Goal: Task Accomplishment & Management: Use online tool/utility

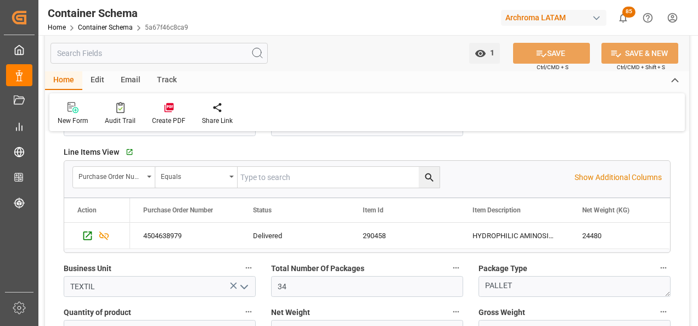
scroll to position [467, 0]
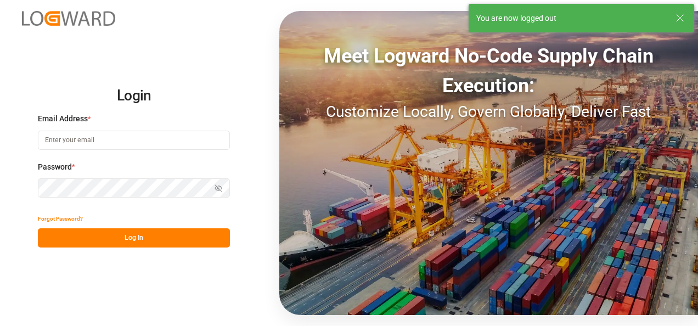
type input "[PERSON_NAME][EMAIL_ADDRESS][PERSON_NAME][DOMAIN_NAME]"
click at [136, 237] on button "Log In" at bounding box center [134, 237] width 192 height 19
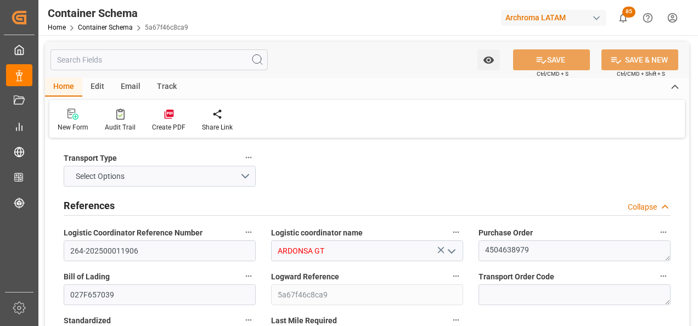
type input "0"
type input "1"
type input "34"
type input "24480"
type input "25840"
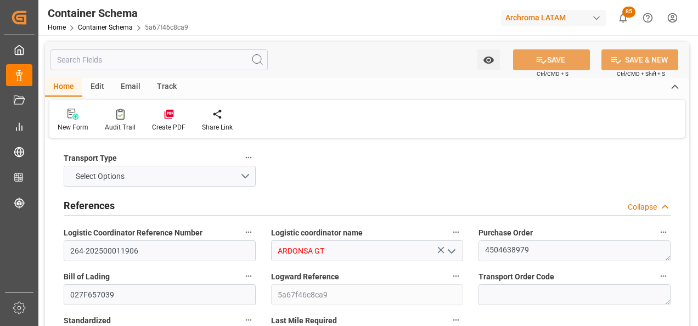
type input "Wan Hai Lines"
type input "CNSGH"
type input "CNSHA"
type input "GTPRQ"
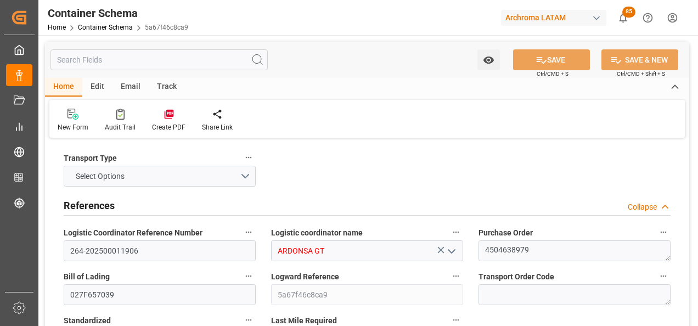
type input "GTPRQ"
type input "9496604"
type input "04.08.2025 10:45"
type input "03.08.2025"
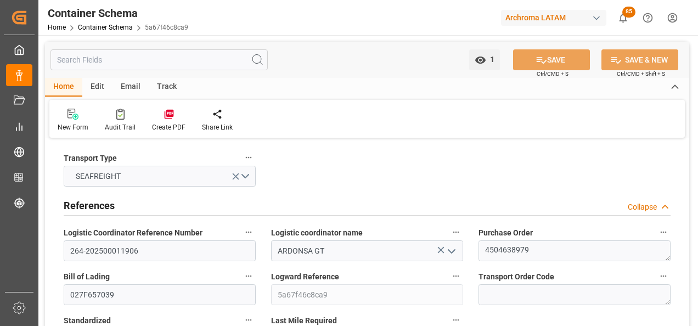
type input "[DATE]"
type input "26.07.2025 15:13"
type input "29.07.2025 00:00"
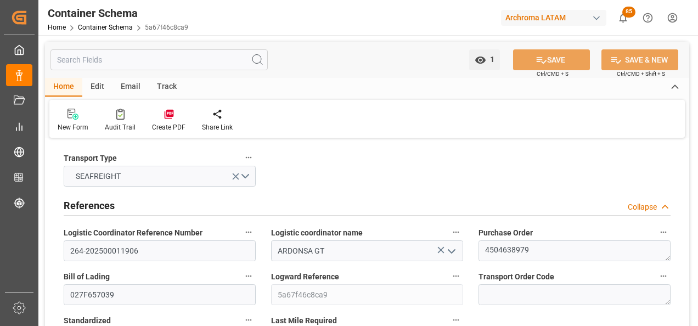
type input "28.07.2025 00:00"
type input "27.08.2025 00:00"
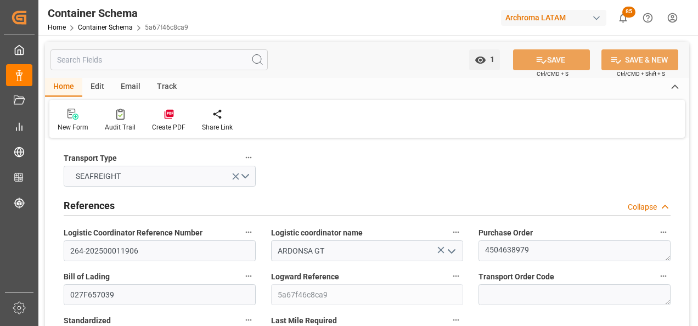
type input "30.08.2025 10:05"
click at [120, 30] on link "Container Schema" at bounding box center [105, 28] width 55 height 8
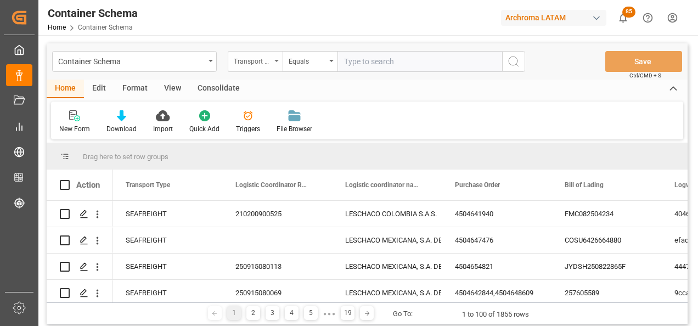
click at [254, 66] on div "Transport Type" at bounding box center [255, 61] width 55 height 21
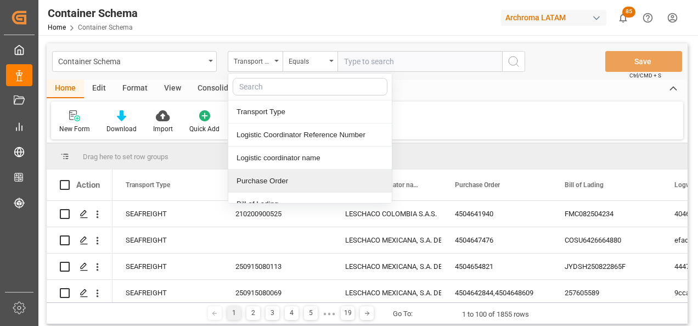
click at [280, 177] on div "Purchase Order" at bounding box center [310, 181] width 164 height 23
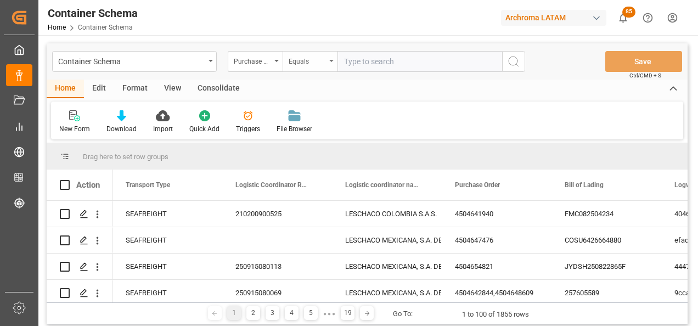
click at [306, 65] on div "Equals" at bounding box center [307, 60] width 37 height 13
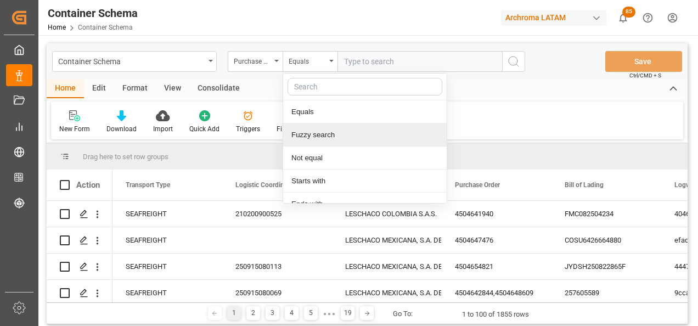
click at [316, 137] on div "Fuzzy search" at bounding box center [365, 135] width 164 height 23
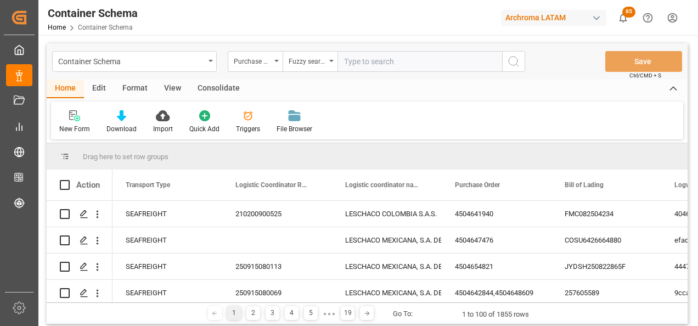
paste input "4504656915"
type input "4504656915"
click at [510, 61] on icon "search button" at bounding box center [513, 61] width 13 height 13
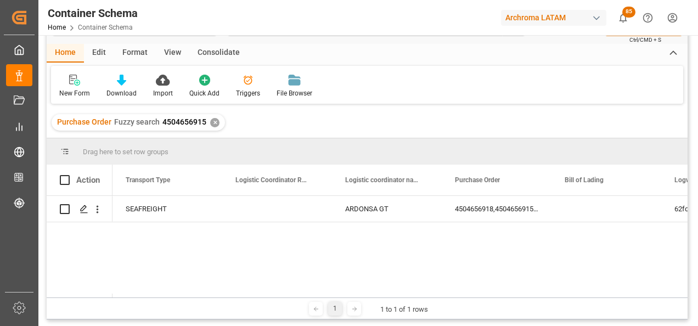
scroll to position [55, 0]
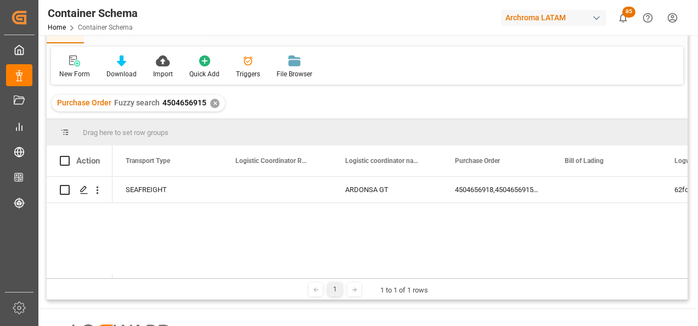
click at [214, 104] on div "✕" at bounding box center [214, 103] width 9 height 9
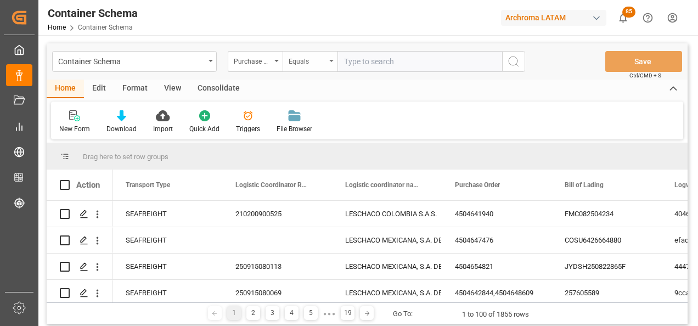
click at [327, 68] on div "Equals" at bounding box center [310, 61] width 55 height 21
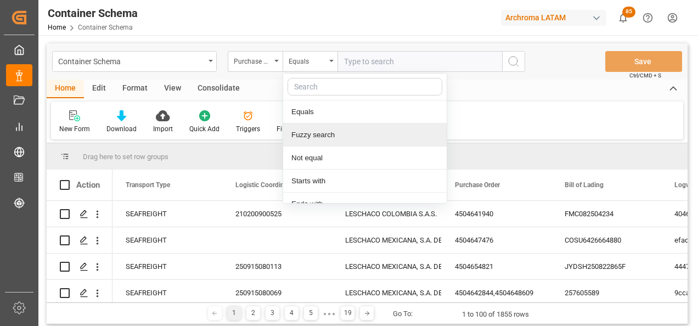
click at [321, 127] on div "Fuzzy search" at bounding box center [365, 135] width 164 height 23
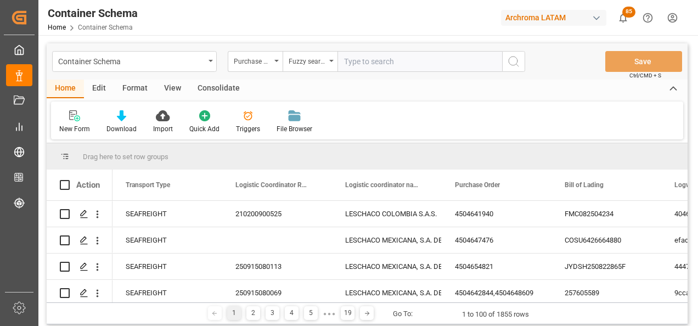
paste input "4504656918"
type input "4504656918"
click at [506, 65] on button "search button" at bounding box center [513, 61] width 23 height 21
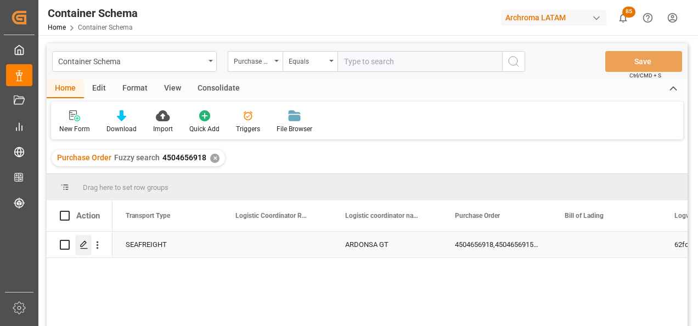
click at [78, 245] on div "Press SPACE to select this row." at bounding box center [83, 245] width 16 height 20
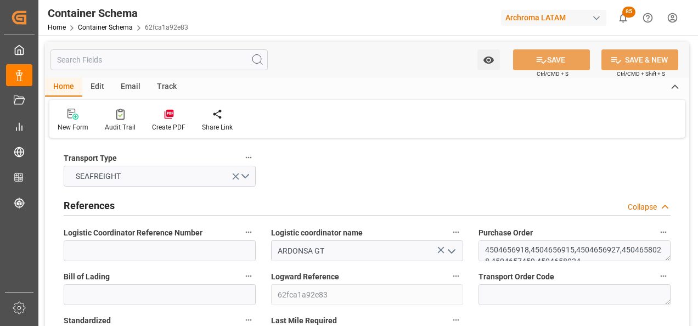
type input "0"
type input "14"
type input "251"
type input "8594.5"
type input "5772.61"
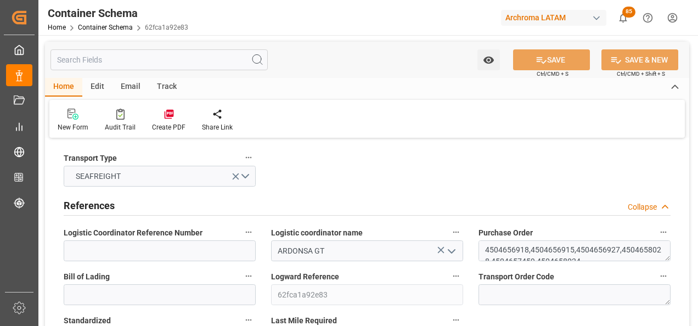
type input "27.08.2025 17:30"
type input "[DATE]"
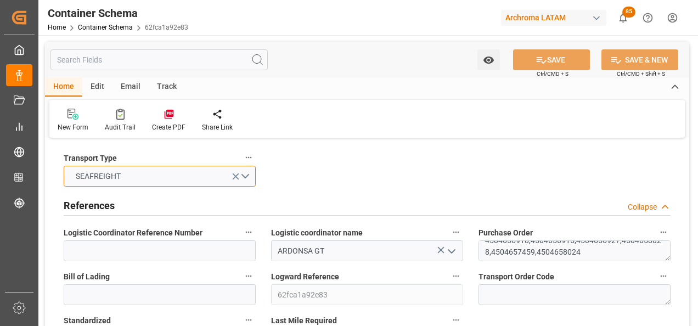
click at [246, 177] on button "SEAFREIGHT" at bounding box center [160, 176] width 192 height 21
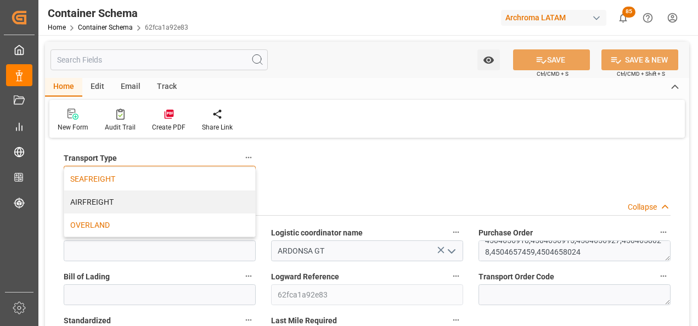
click at [94, 225] on div "OVERLAND" at bounding box center [159, 225] width 191 height 23
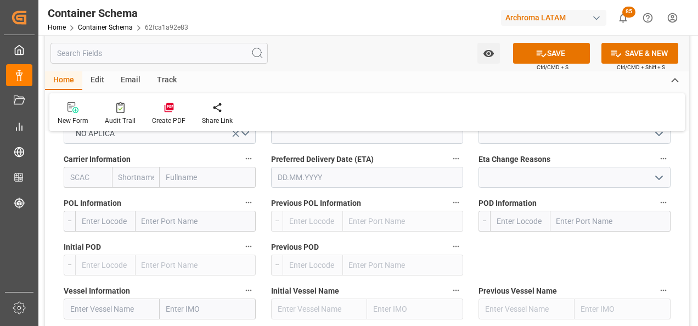
scroll to position [1208, 0]
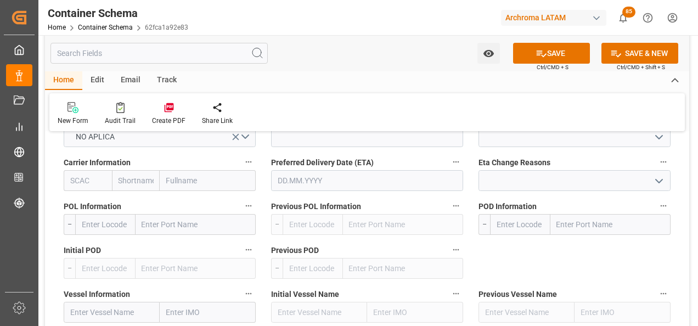
click at [574, 224] on input "text" at bounding box center [611, 224] width 120 height 21
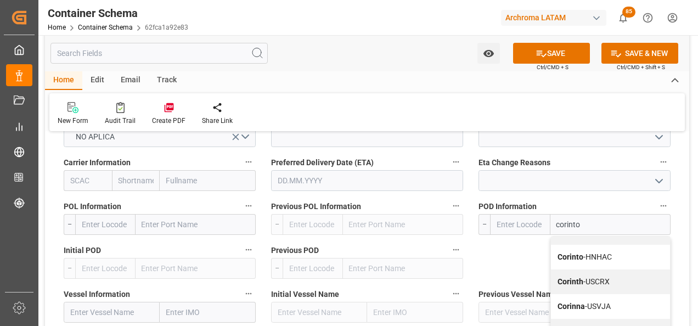
scroll to position [110, 0]
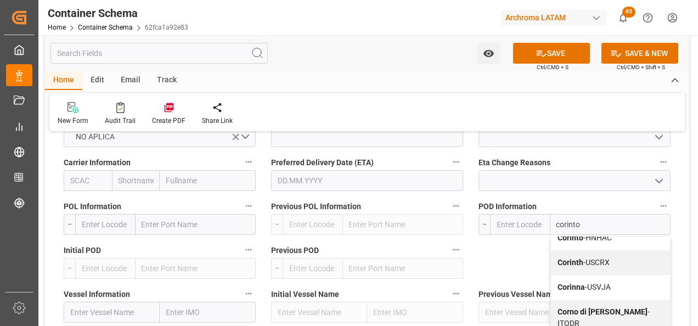
type input "corinto"
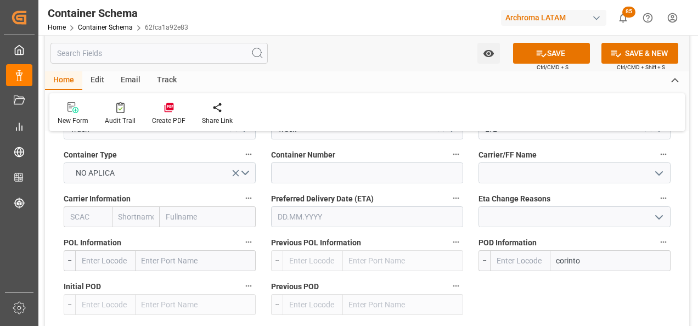
scroll to position [1153, 0]
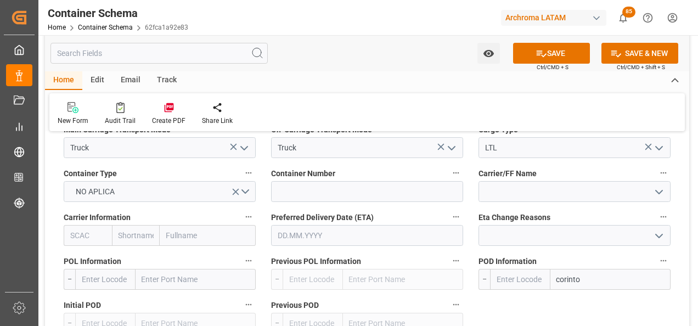
click at [341, 232] on input "text" at bounding box center [367, 235] width 192 height 21
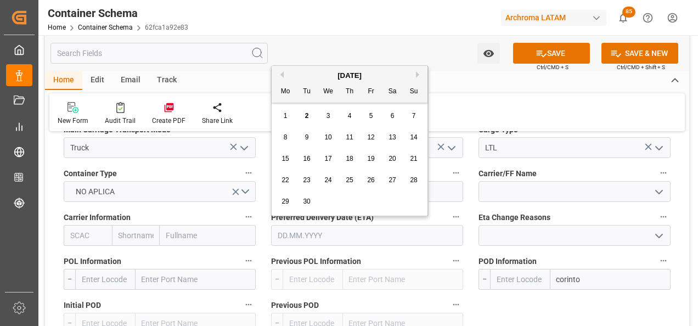
click at [273, 111] on div "September 2025 Mo Tu We Th Fr Sa Su 1 2 3 4 5 6 7 8 9 10 11 12 13 14 15 16 17 1…" at bounding box center [350, 141] width 156 height 150
click at [328, 111] on div "3" at bounding box center [329, 116] width 14 height 13
type input "[DATE]"
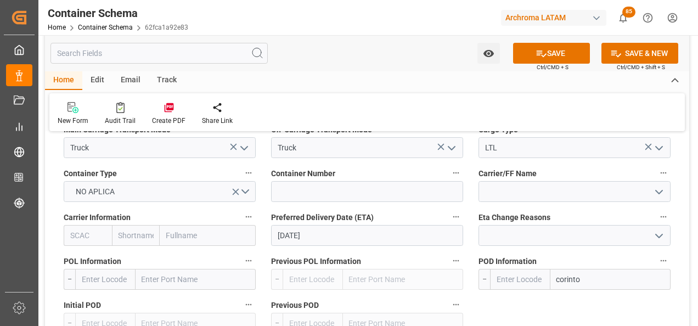
scroll to position [1208, 0]
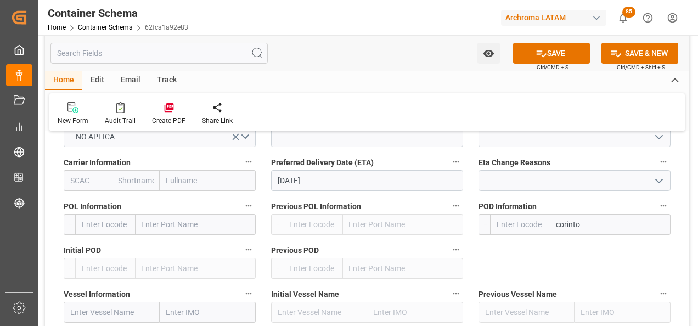
click at [580, 231] on input "corinto" at bounding box center [611, 224] width 120 height 21
type input "corinto"
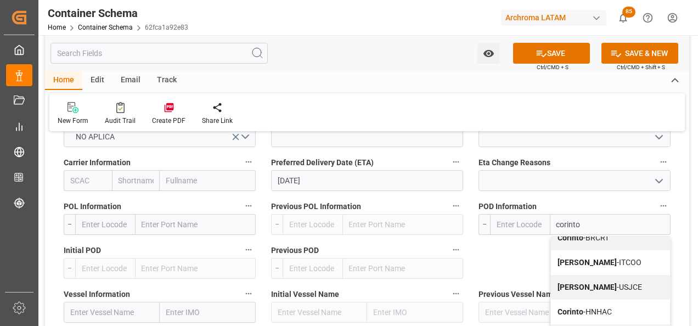
scroll to position [55, 0]
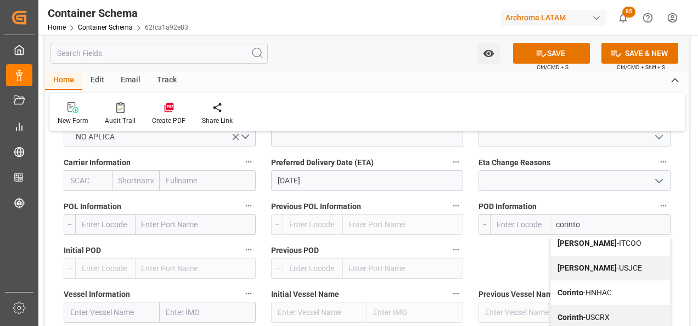
click at [589, 285] on div "Corinto - HNHAC" at bounding box center [610, 292] width 119 height 25
type input "HNHAC"
type input "Corinto"
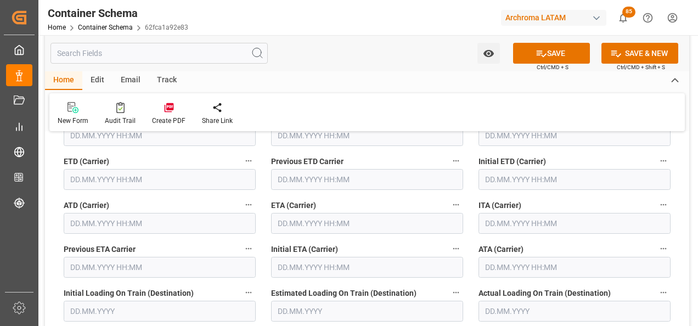
scroll to position [1537, 0]
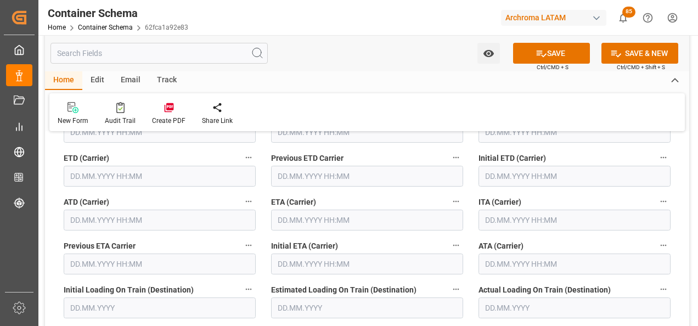
click at [108, 173] on input "text" at bounding box center [160, 176] width 192 height 21
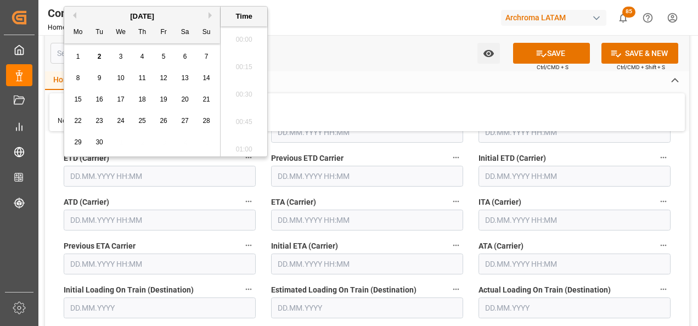
scroll to position [1678, 0]
click at [99, 52] on div "2" at bounding box center [100, 56] width 14 height 13
type input "02.09.2025 00:00"
click at [343, 221] on input "text" at bounding box center [367, 220] width 192 height 21
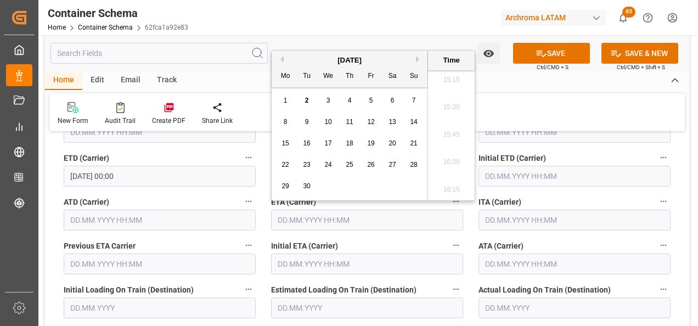
click at [327, 102] on span "3" at bounding box center [329, 101] width 4 height 8
type input "03.09.2025 00:00"
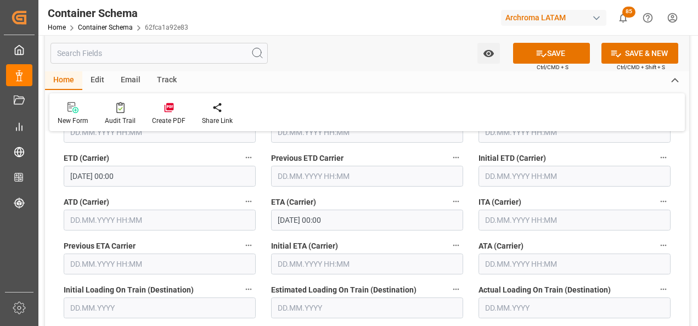
click at [676, 210] on div "ITA (Carrier)" at bounding box center [574, 212] width 207 height 44
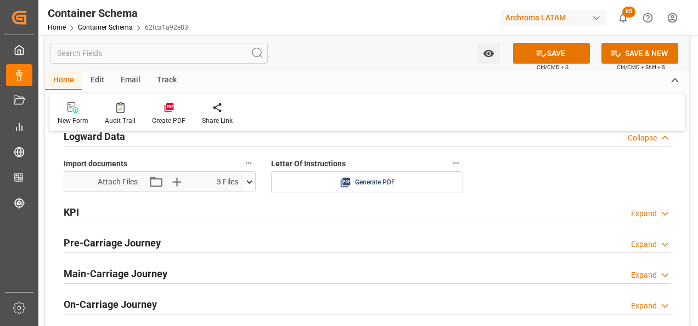
scroll to position [1921, 0]
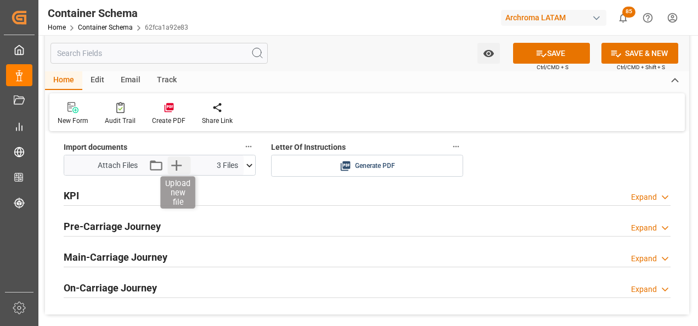
click at [182, 166] on icon "button" at bounding box center [177, 165] width 18 height 18
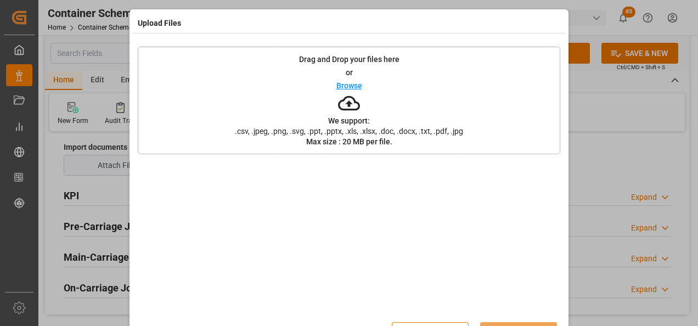
click at [222, 127] on div "Drag and Drop your files here or Browse We support: .csv, .jpeg, .png, .svg, .p…" at bounding box center [349, 101] width 423 height 108
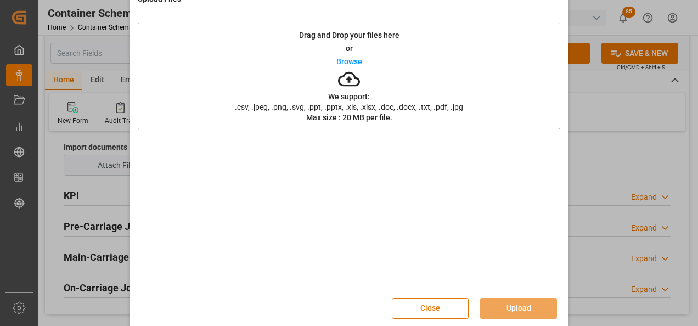
scroll to position [36, 0]
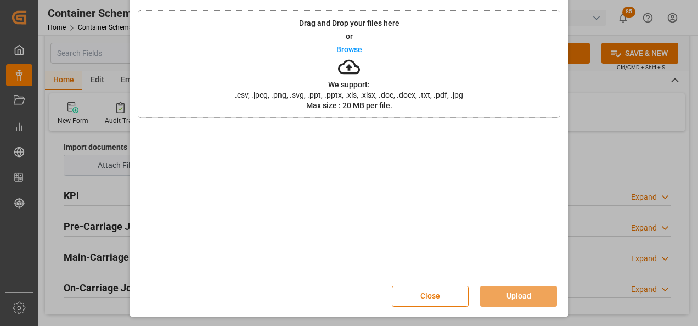
click at [437, 290] on button "Close" at bounding box center [430, 296] width 77 height 21
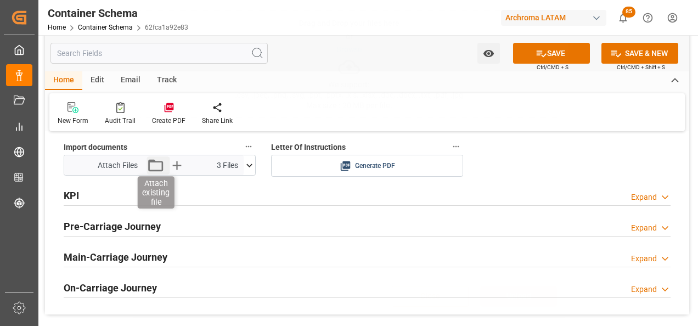
click at [150, 161] on icon "button" at bounding box center [155, 165] width 15 height 12
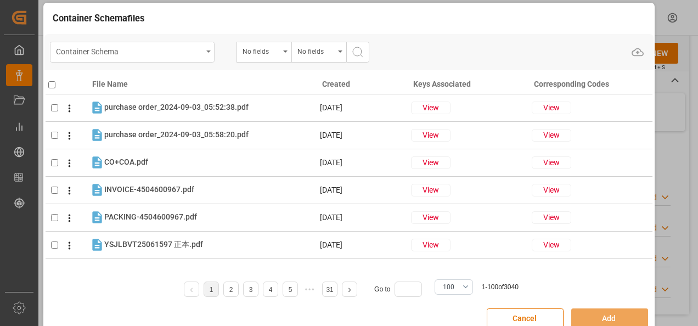
click at [193, 58] on div "Container Schema" at bounding box center [129, 51] width 147 height 14
click at [210, 47] on div "Container Schema" at bounding box center [132, 52] width 165 height 21
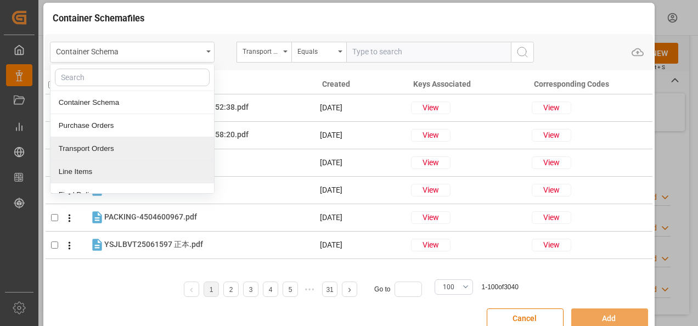
click at [125, 173] on div "Line Items" at bounding box center [132, 171] width 164 height 23
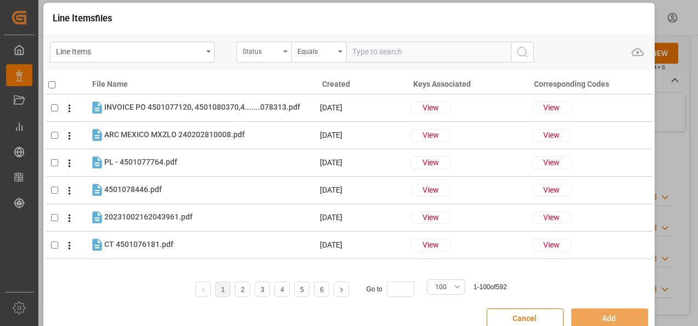
click at [277, 57] on div "Status" at bounding box center [264, 52] width 55 height 21
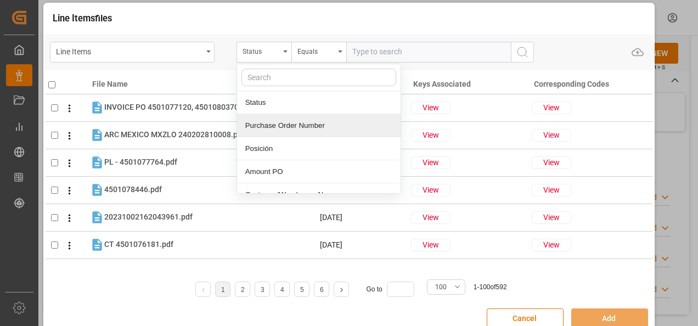
click at [268, 125] on div "Purchase Order Number" at bounding box center [319, 125] width 164 height 23
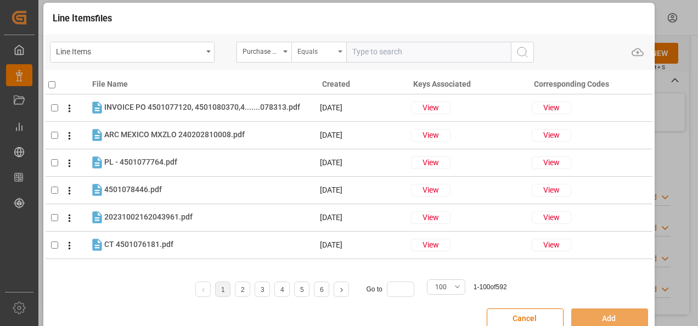
click at [318, 52] on div "Equals" at bounding box center [316, 50] width 37 height 13
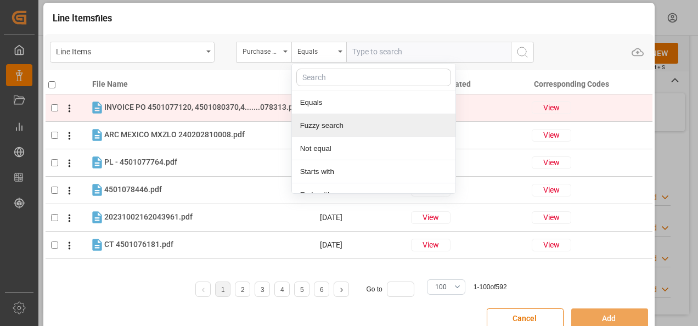
click at [325, 120] on div "Fuzzy search" at bounding box center [374, 125] width 164 height 23
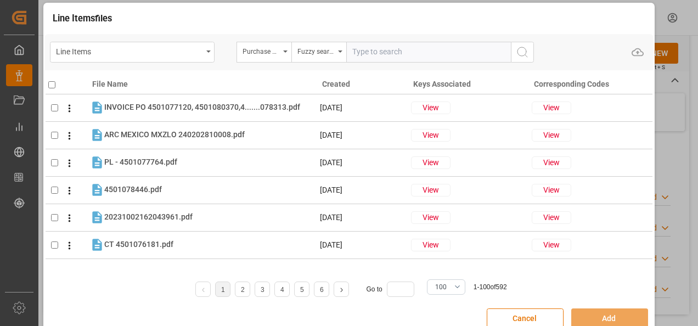
paste input "4504656915"
type input "4504656915"
click at [520, 58] on icon "search button" at bounding box center [522, 52] width 13 height 13
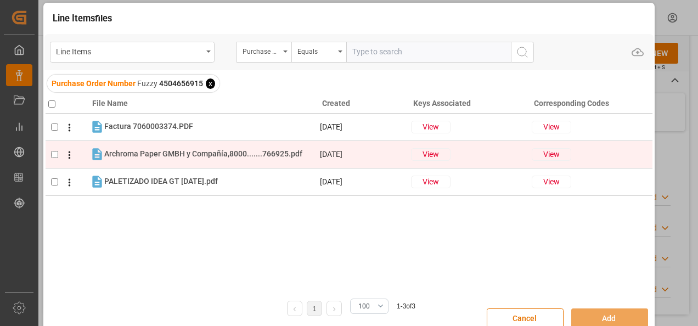
click at [52, 155] on input "checkbox" at bounding box center [54, 154] width 7 height 7
checkbox input "true"
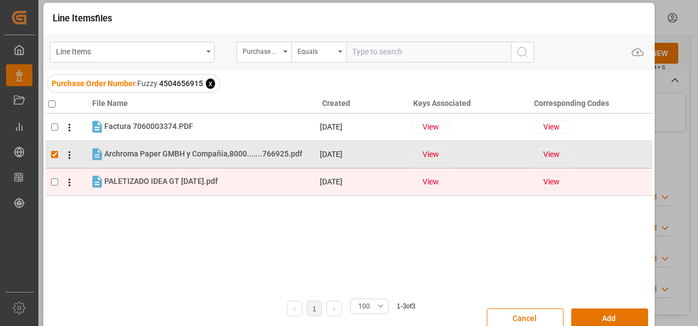
click at [54, 184] on input "checkbox" at bounding box center [54, 181] width 7 height 7
checkbox input "true"
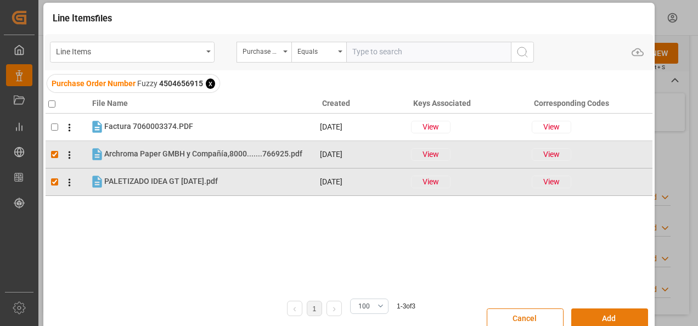
click at [599, 317] on button "Add" at bounding box center [609, 318] width 77 height 21
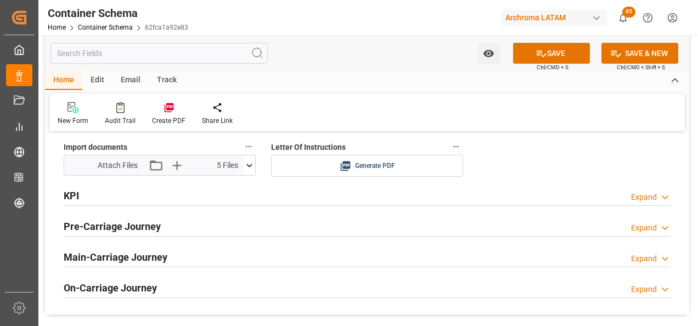
click at [250, 166] on icon at bounding box center [249, 165] width 6 height 3
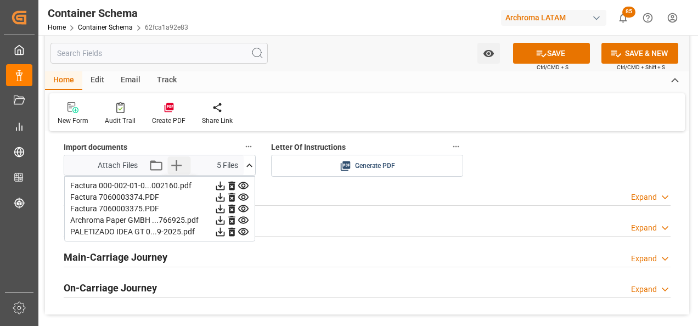
click at [180, 164] on icon "button" at bounding box center [177, 165] width 18 height 18
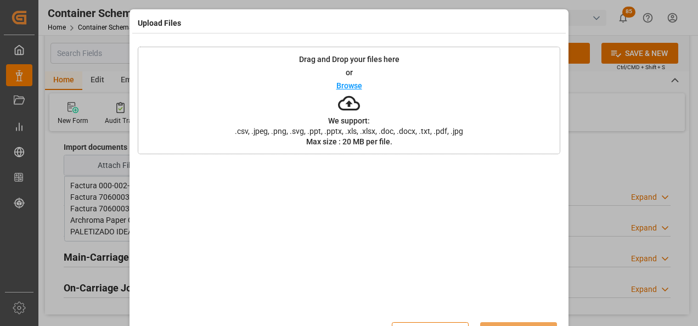
click at [413, 113] on div "Drag and Drop your files here or Browse We support: .csv, .jpeg, .png, .svg, .p…" at bounding box center [349, 101] width 423 height 108
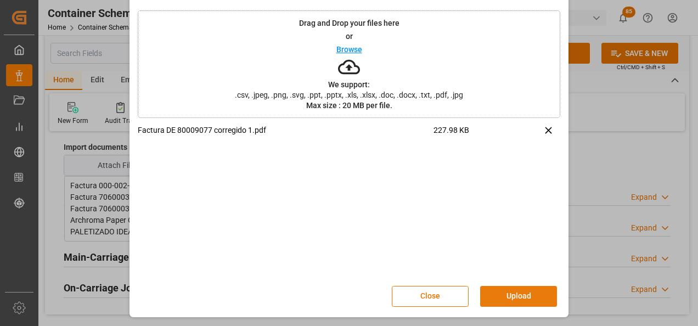
click at [514, 293] on button "Upload" at bounding box center [518, 296] width 77 height 21
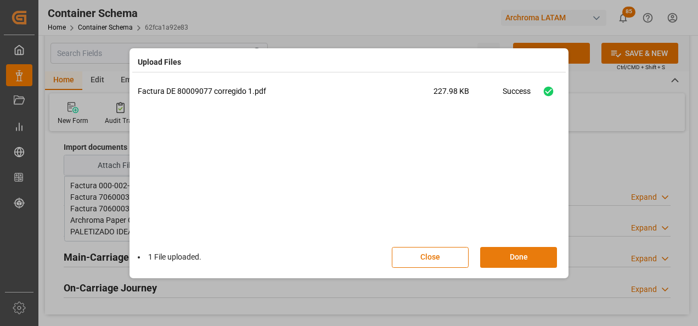
click at [527, 262] on button "Done" at bounding box center [518, 257] width 77 height 21
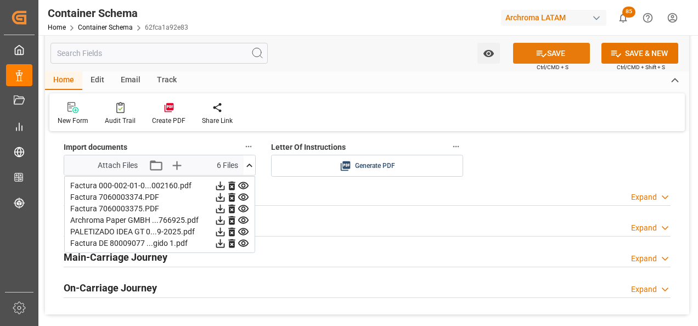
click at [537, 54] on icon at bounding box center [542, 54] width 12 height 12
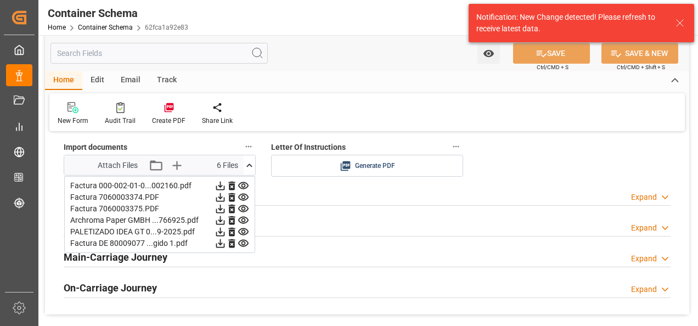
click at [682, 16] on div "Notification: New Change detected! Please refresh to receive latest data." at bounding box center [582, 23] width 226 height 38
click at [682, 28] on icon at bounding box center [680, 22] width 13 height 13
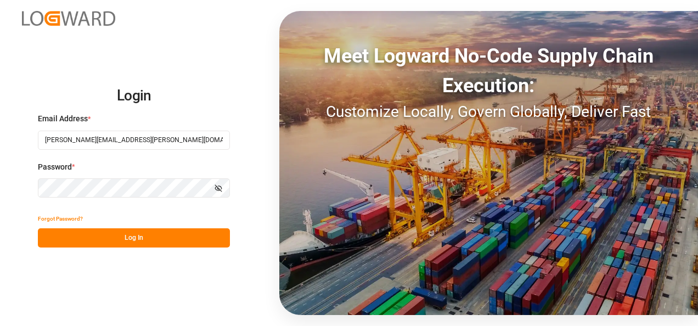
click at [147, 238] on button "Log In" at bounding box center [134, 237] width 192 height 19
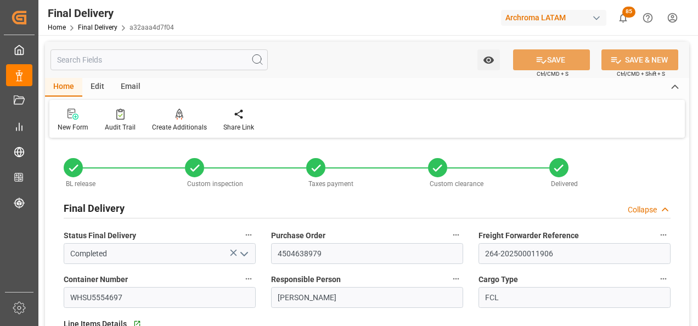
type input "2"
type input "[DATE]"
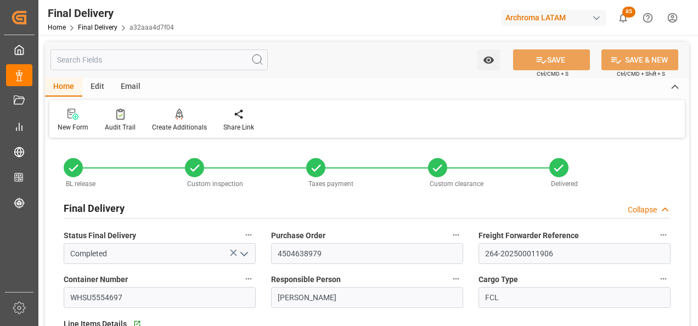
type input "[DATE]"
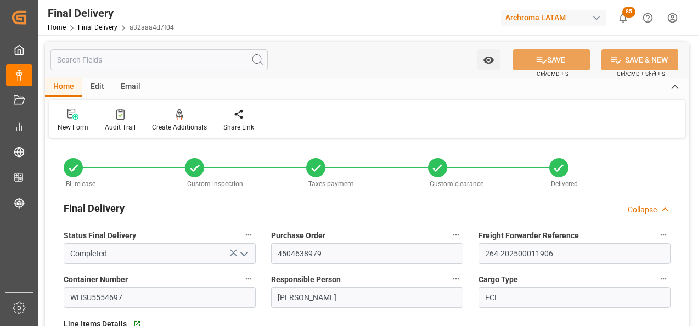
type input "[DATE] 00:00"
type input "[DATE]"
click at [94, 28] on link "Final Delivery" at bounding box center [98, 28] width 40 height 8
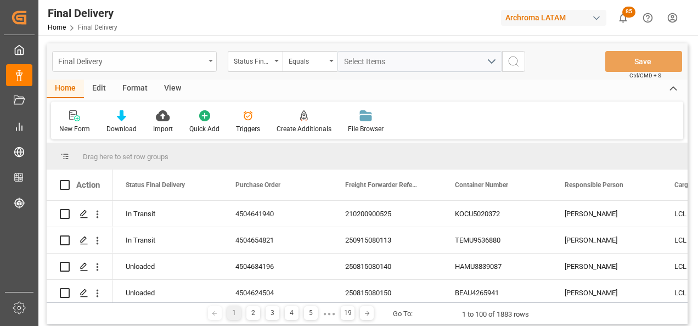
click at [186, 64] on div "Final Delivery" at bounding box center [131, 61] width 147 height 14
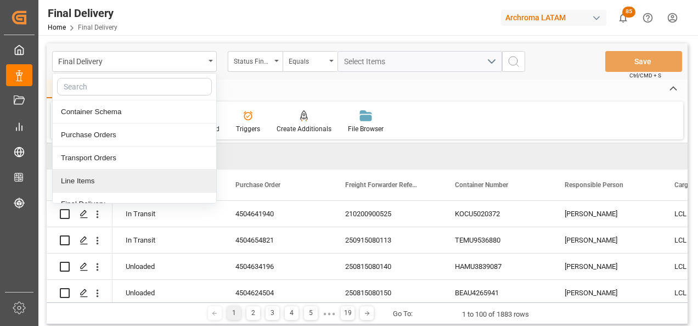
click at [148, 176] on div "Line Items" at bounding box center [135, 181] width 164 height 23
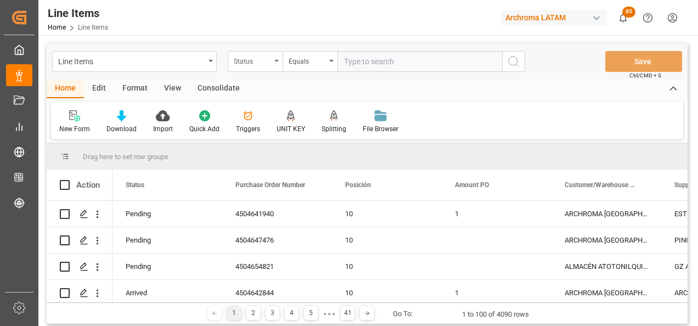
click at [272, 59] on div "Status" at bounding box center [255, 61] width 55 height 21
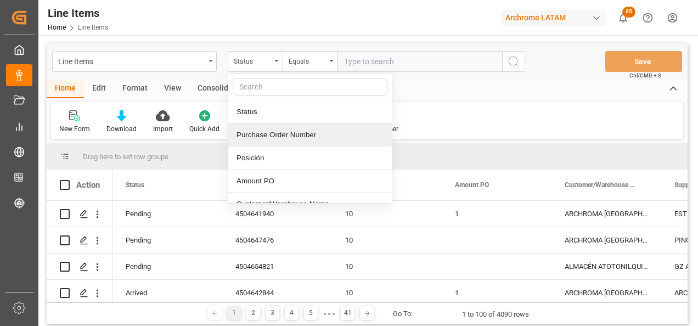
click at [279, 133] on div "Purchase Order Number" at bounding box center [310, 135] width 164 height 23
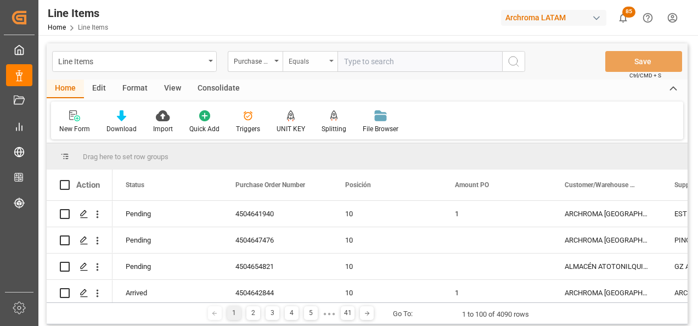
click at [317, 55] on div "Equals" at bounding box center [307, 60] width 37 height 13
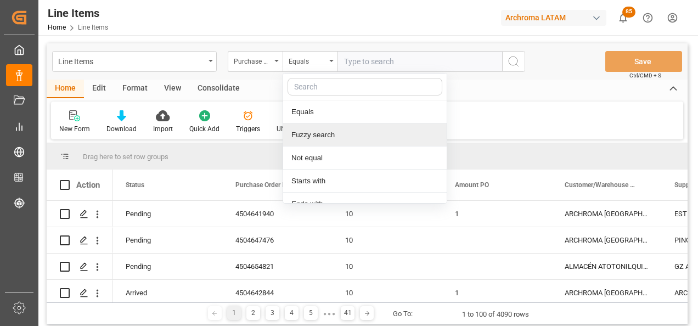
click at [329, 136] on div "Fuzzy search" at bounding box center [365, 135] width 164 height 23
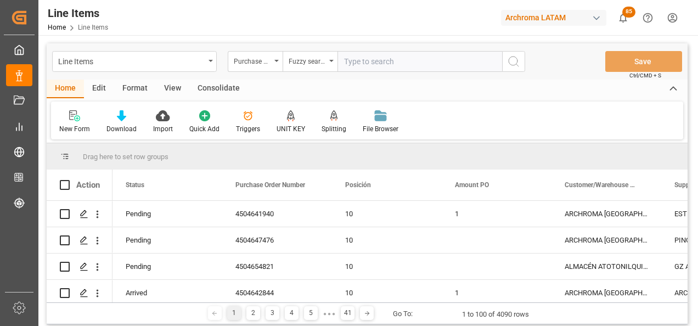
paste input "450465802"
type input "450465802"
click at [518, 59] on icon "search button" at bounding box center [513, 61] width 13 height 13
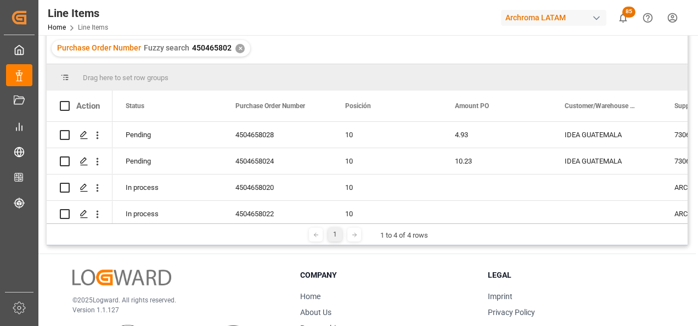
click at [239, 47] on div "✕" at bounding box center [239, 48] width 9 height 9
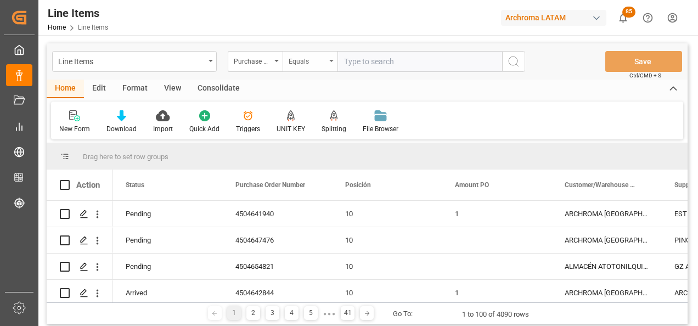
click at [301, 60] on div "Equals" at bounding box center [307, 60] width 37 height 13
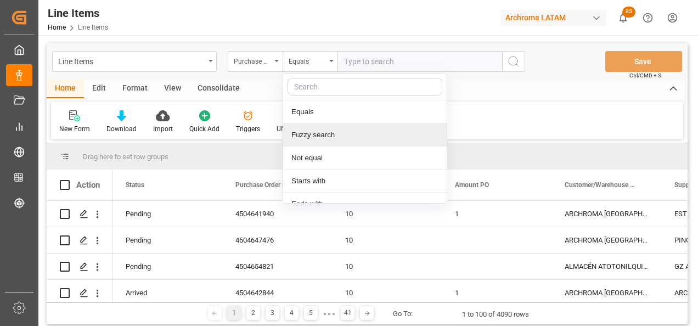
click at [326, 134] on div "Fuzzy search" at bounding box center [365, 135] width 164 height 23
paste input "4504658028"
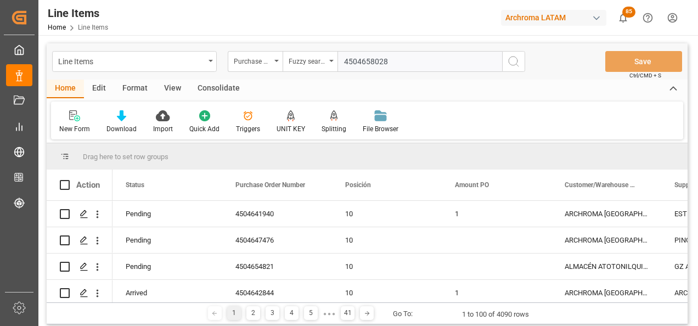
type input "4504658028"
click at [509, 59] on icon "search button" at bounding box center [513, 61] width 13 height 13
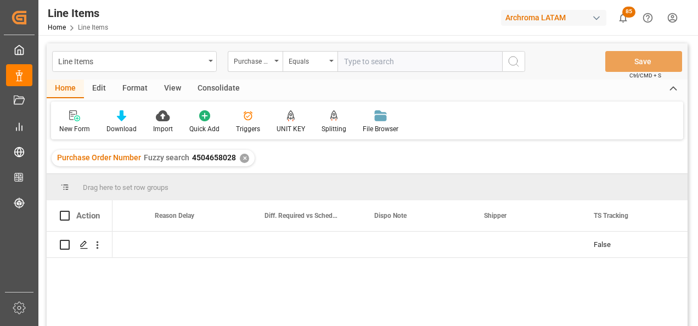
click at [244, 161] on div "✕" at bounding box center [244, 158] width 9 height 9
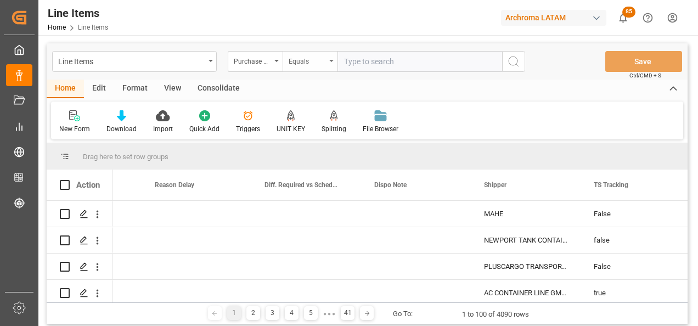
click at [299, 59] on div "Equals" at bounding box center [307, 60] width 37 height 13
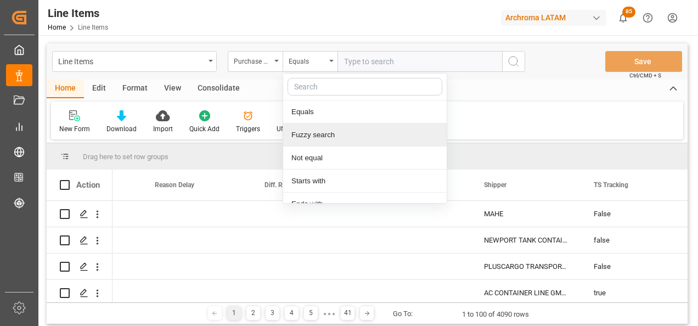
click at [335, 137] on div "Fuzzy search" at bounding box center [365, 135] width 164 height 23
paste input "4504656915"
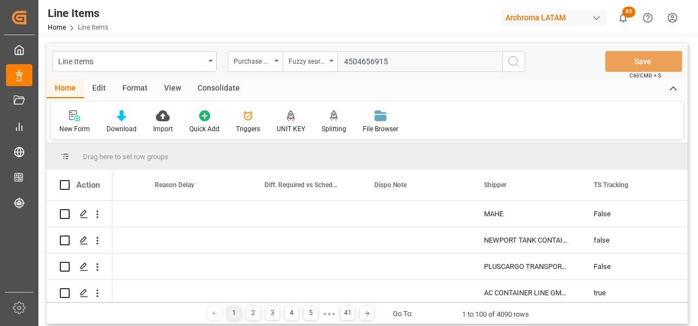
click at [497, 59] on input "4504656915" at bounding box center [420, 61] width 165 height 21
type input "4504656915"
click at [503, 59] on button "search button" at bounding box center [513, 61] width 23 height 21
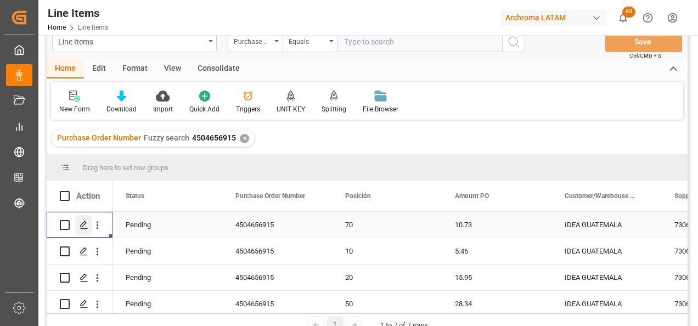
click at [80, 224] on icon "Press SPACE to select this row." at bounding box center [84, 225] width 9 height 9
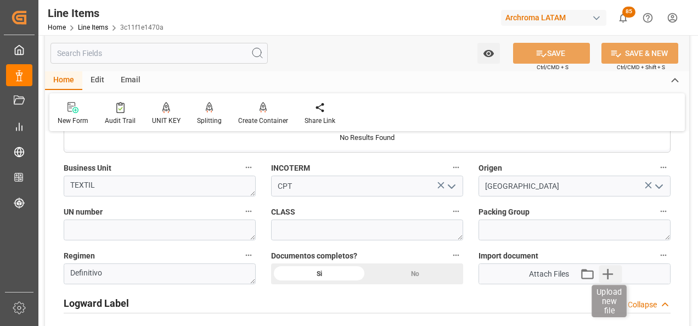
click at [607, 268] on icon "button" at bounding box center [608, 274] width 18 height 18
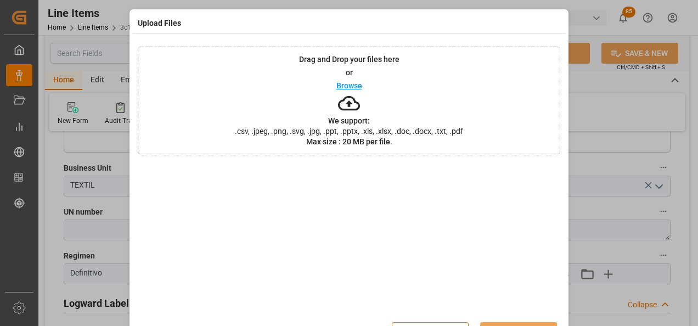
click at [420, 85] on div "Drag and Drop your files here or Browse We support: .csv, .jpeg, .png, .svg, .j…" at bounding box center [349, 101] width 423 height 108
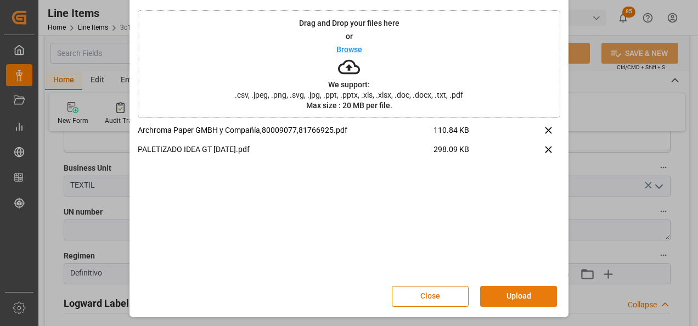
click at [495, 288] on button "Upload" at bounding box center [518, 296] width 77 height 21
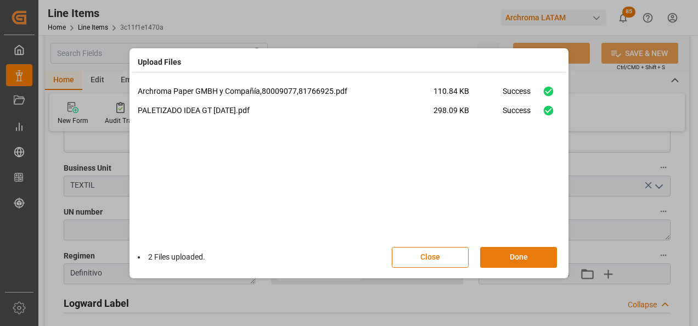
click at [505, 257] on button "Done" at bounding box center [518, 257] width 77 height 21
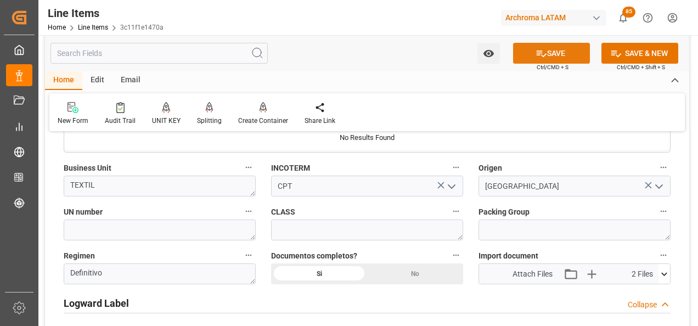
click at [563, 52] on button "SAVE" at bounding box center [551, 53] width 77 height 21
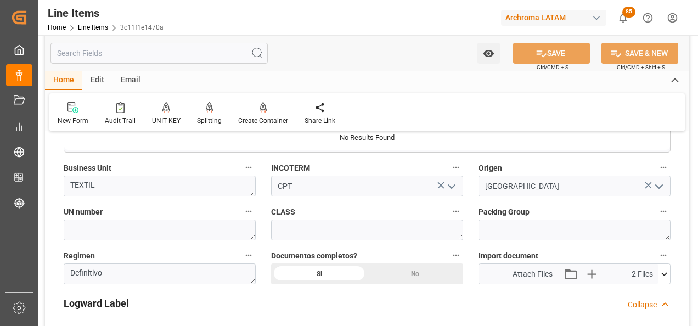
type input "[DATE] 20:43"
click at [96, 26] on link "Line Items" at bounding box center [93, 28] width 30 height 8
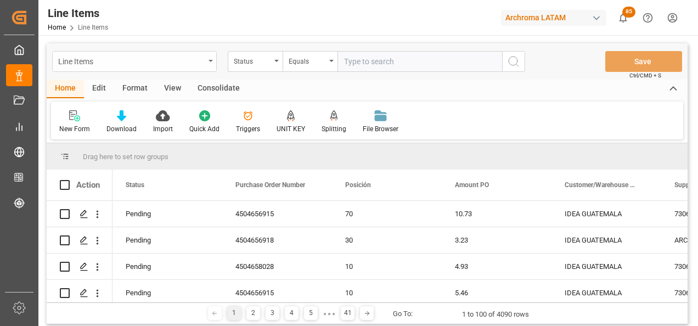
click at [195, 59] on div "Line Items" at bounding box center [131, 61] width 147 height 14
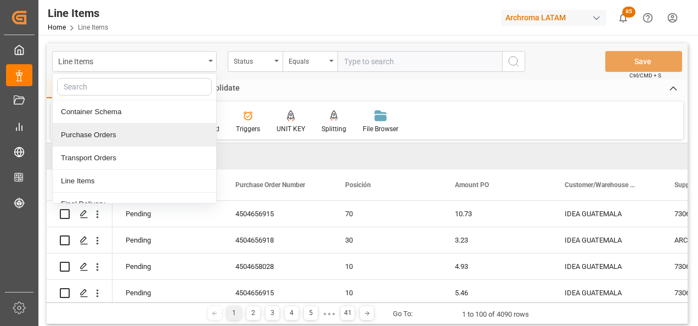
click at [133, 137] on div "Purchase Orders" at bounding box center [135, 135] width 164 height 23
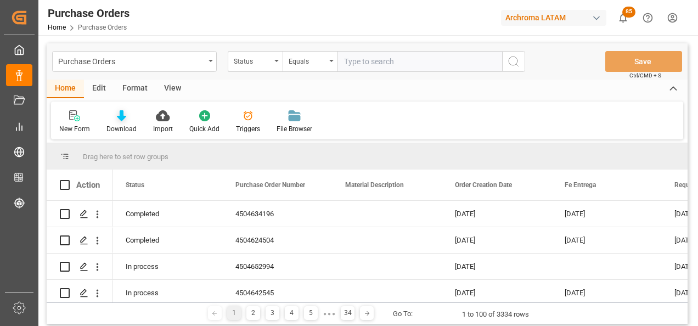
click at [116, 124] on div "Download" at bounding box center [121, 129] width 30 height 10
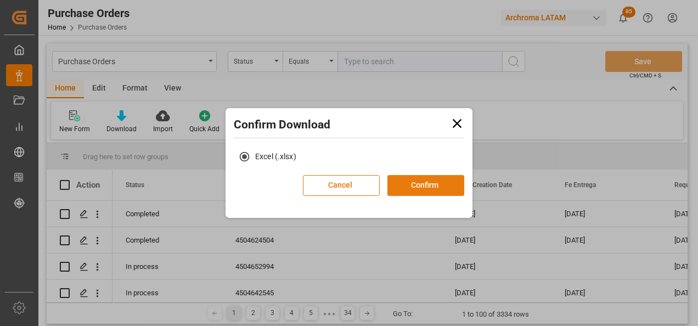
click at [434, 184] on button "Confirm" at bounding box center [426, 185] width 77 height 21
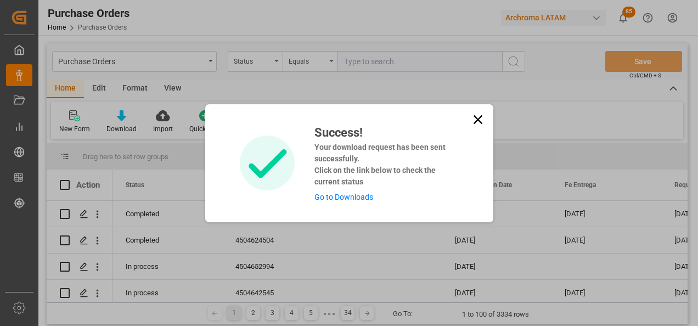
click at [360, 192] on div "Success! Your download request has been sent successfully. Click on the link be…" at bounding box center [382, 164] width 152 height 80
click at [359, 196] on link "Go to Downloads" at bounding box center [344, 197] width 59 height 9
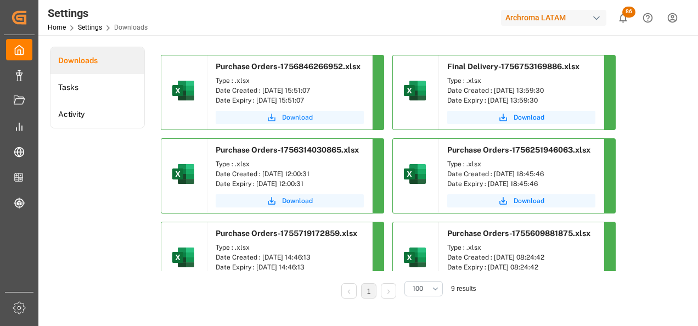
click at [319, 119] on button "Download" at bounding box center [290, 117] width 148 height 13
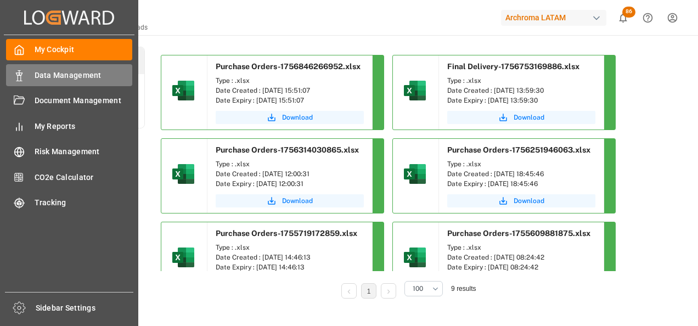
click at [24, 72] on icon at bounding box center [19, 75] width 11 height 11
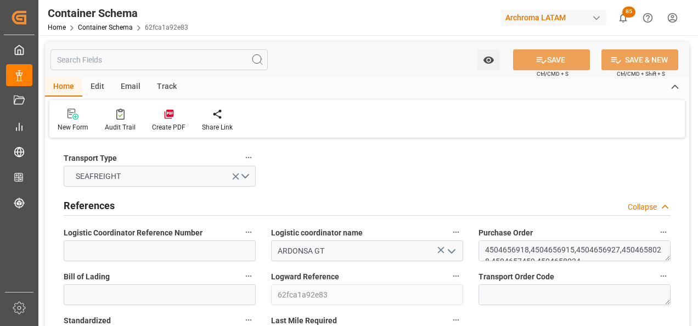
type input "0"
type input "14"
type input "251"
type input "8594.5"
type input "5772.61"
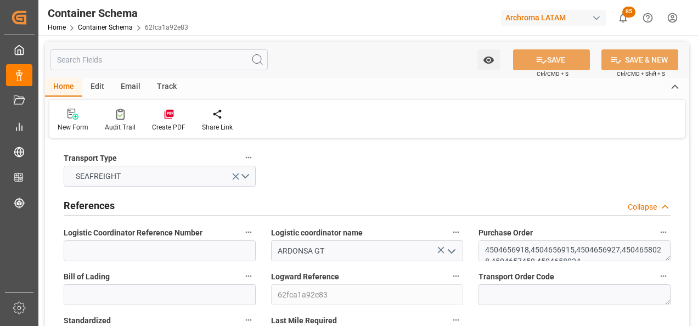
type input "27.08.2025 17:30"
type input "[DATE]"
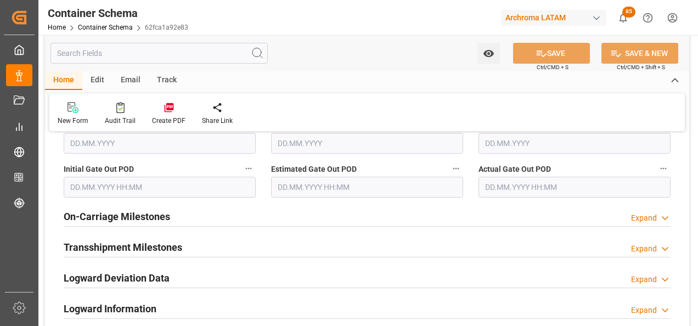
scroll to position [1866, 0]
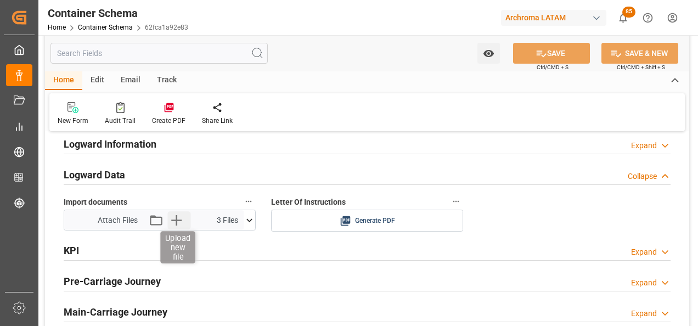
click at [179, 222] on icon "button" at bounding box center [177, 220] width 18 height 18
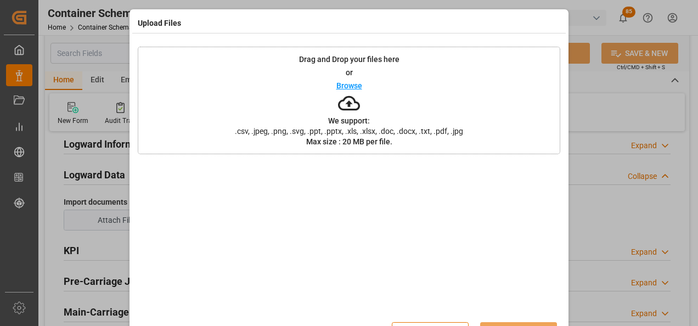
click at [260, 121] on div "Drag and Drop your files here or Browse We support: .csv, .jpeg, .png, .svg, .p…" at bounding box center [349, 101] width 423 height 108
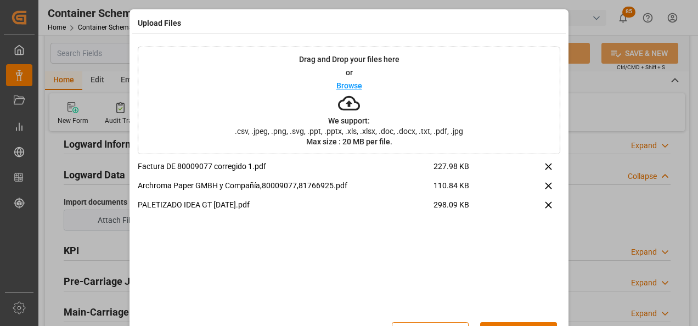
scroll to position [36, 0]
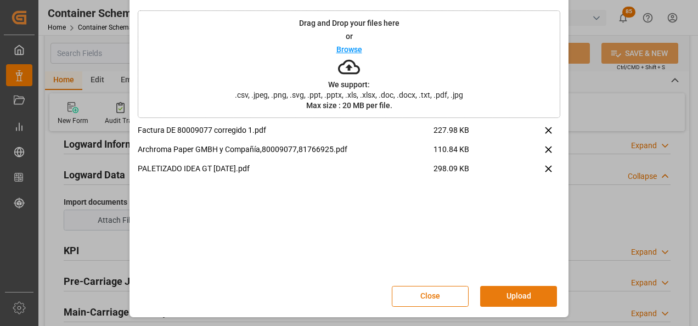
click at [509, 295] on button "Upload" at bounding box center [518, 296] width 77 height 21
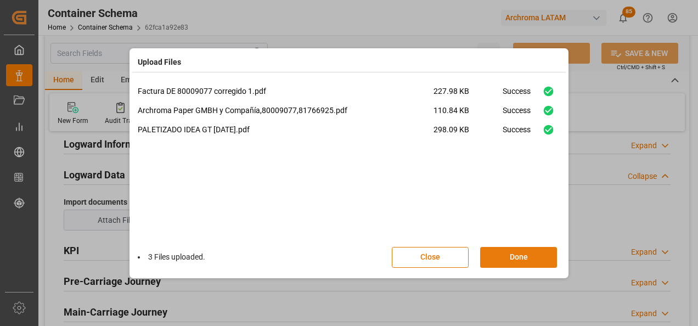
click at [523, 260] on button "Done" at bounding box center [518, 257] width 77 height 21
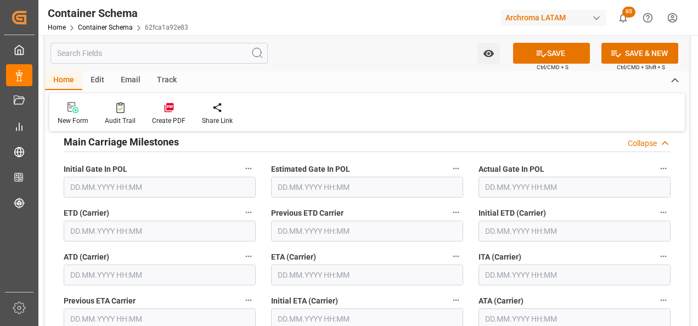
scroll to position [1537, 0]
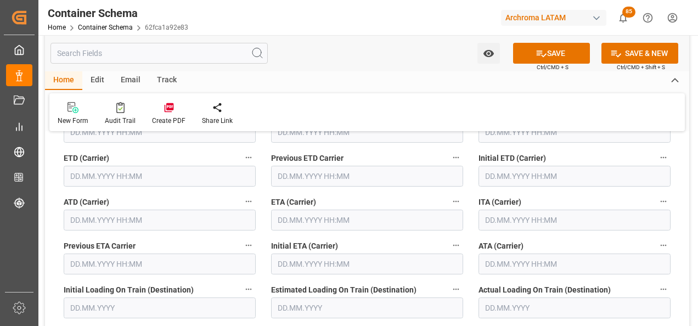
click at [330, 221] on input "text" at bounding box center [367, 220] width 192 height 21
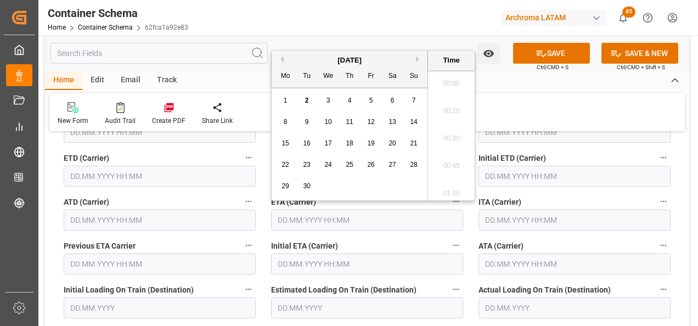
scroll to position [1678, 0]
click at [329, 102] on span "3" at bounding box center [329, 101] width 4 height 8
type input "03.09.2025 00:00"
click at [72, 173] on input "text" at bounding box center [160, 176] width 192 height 21
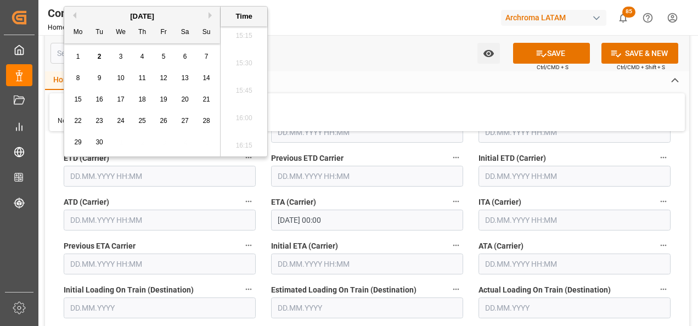
click at [95, 54] on div "2" at bounding box center [100, 56] width 14 height 13
type input "02.09.2025 00:00"
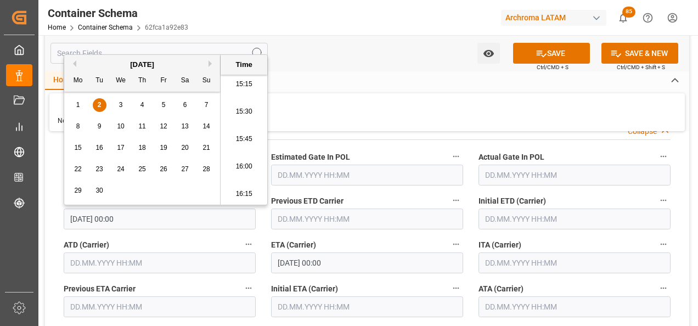
scroll to position [1482, 0]
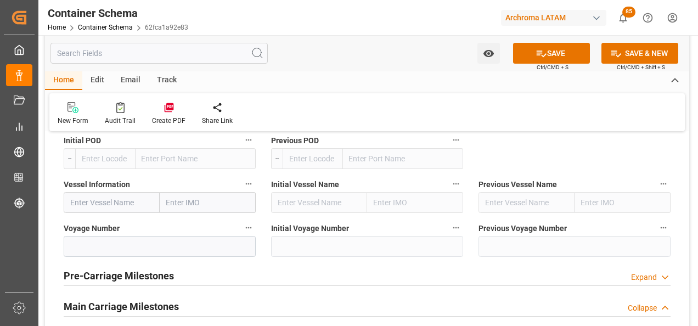
scroll to position [1262, 0]
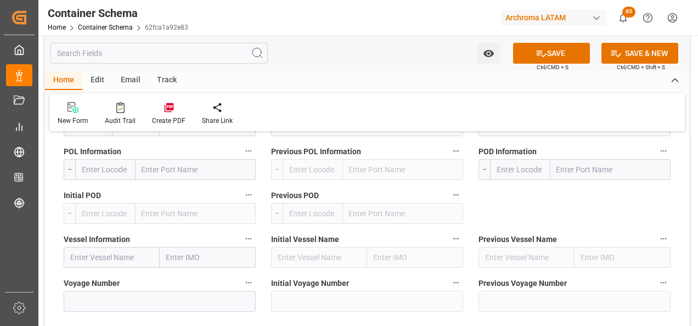
click at [584, 170] on input "text" at bounding box center [611, 169] width 120 height 21
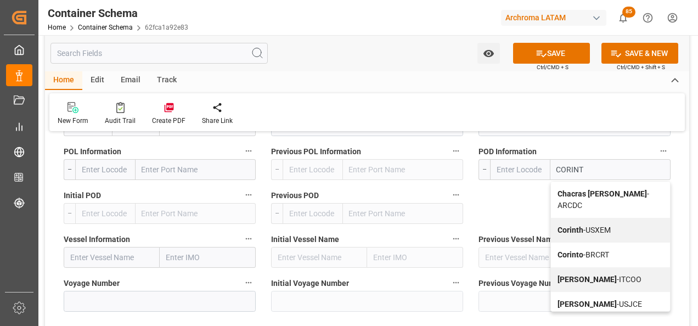
type input "CORINTO"
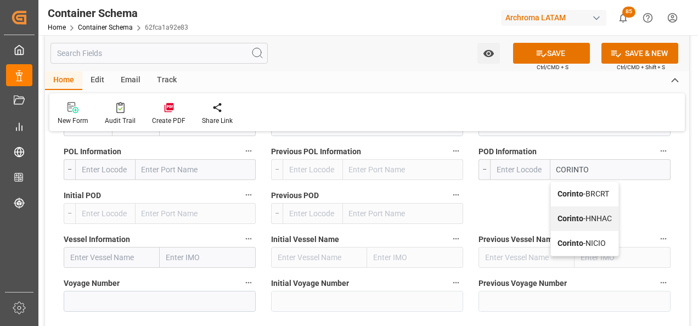
click at [592, 189] on span "Corinto - BRCRT" at bounding box center [584, 193] width 52 height 9
type input "BRCRT"
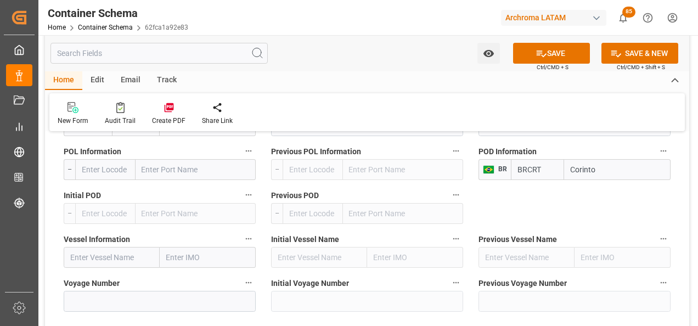
drag, startPoint x: 605, startPoint y: 176, endPoint x: 559, endPoint y: 176, distance: 46.1
click at [559, 176] on div "BRCRT Corinto" at bounding box center [591, 169] width 160 height 21
type input "CORINTO"
click at [626, 218] on span "Corinto - HNHAC" at bounding box center [598, 218] width 54 height 9
type input "HNHAC"
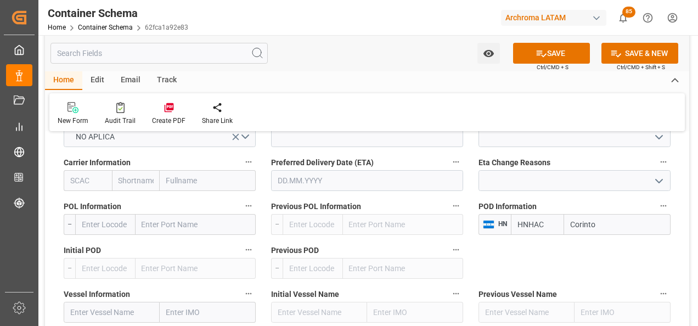
scroll to position [1153, 0]
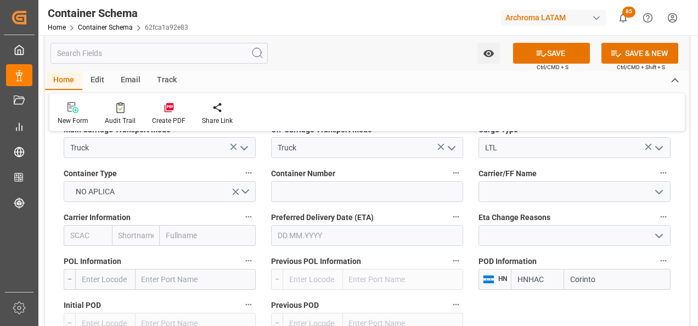
type input "Corinto"
click at [380, 244] on input "text" at bounding box center [367, 235] width 192 height 21
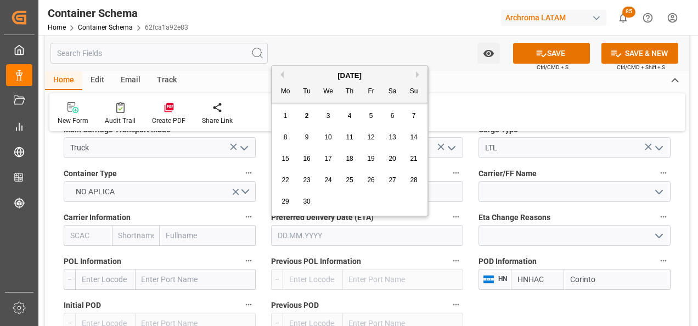
click at [276, 112] on div "1 2 3 4 5 6 7" at bounding box center [350, 115] width 150 height 21
click at [326, 116] on div "3" at bounding box center [329, 116] width 14 height 13
type input "[DATE]"
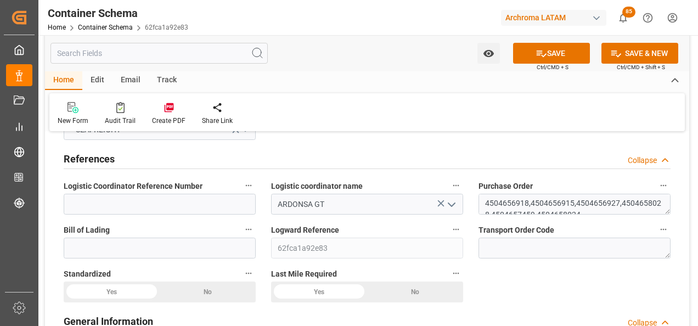
scroll to position [0, 0]
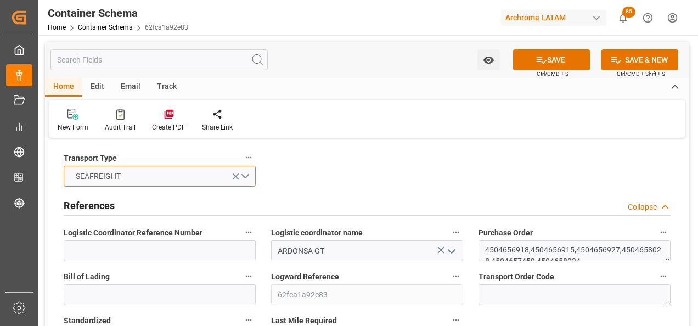
click at [248, 178] on button "SEAFREIGHT" at bounding box center [160, 176] width 192 height 21
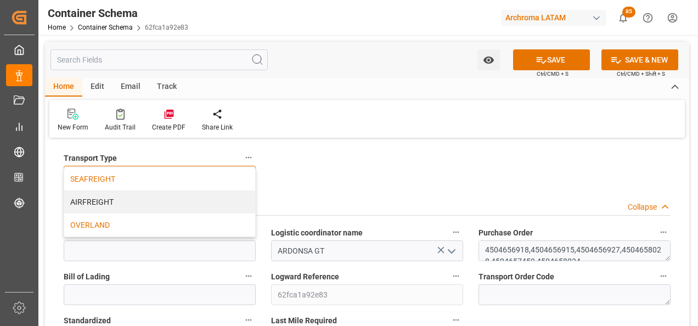
click at [199, 221] on div "OVERLAND" at bounding box center [159, 225] width 191 height 23
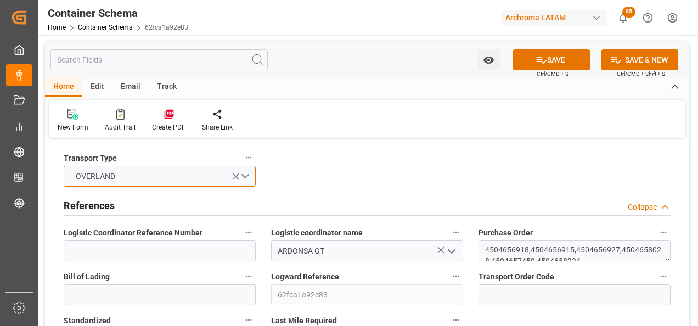
scroll to position [110, 0]
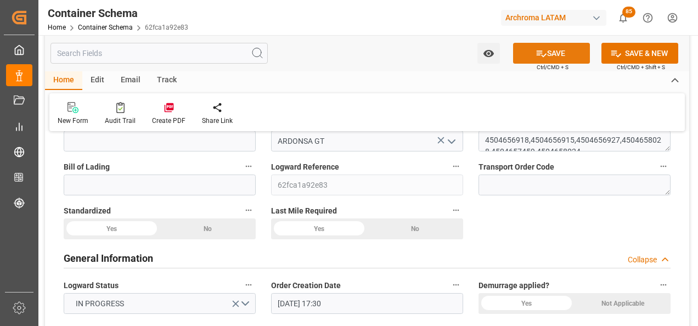
click at [557, 57] on button "SAVE" at bounding box center [551, 53] width 77 height 21
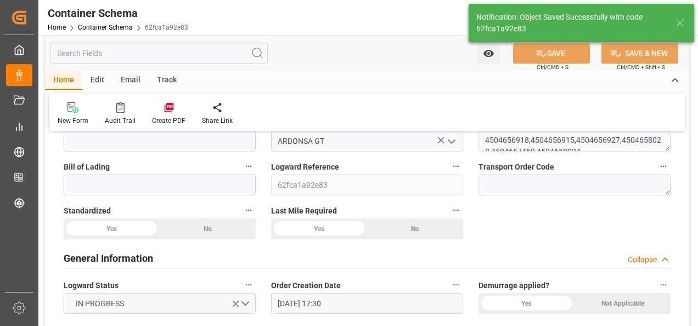
type input "HNHAC"
type input "Corinto"
type input "03.09.2025 00:00"
click at [128, 81] on div "Email" at bounding box center [131, 80] width 36 height 19
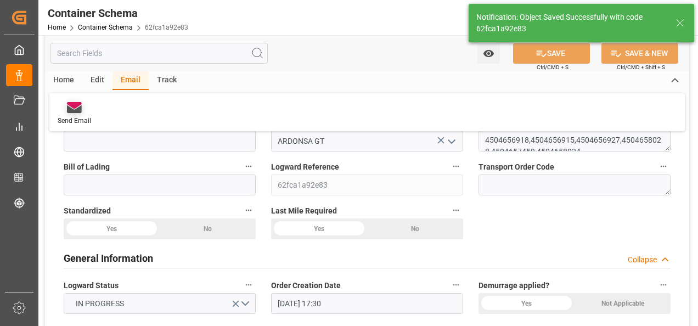
click at [84, 110] on div at bounding box center [74, 108] width 33 height 12
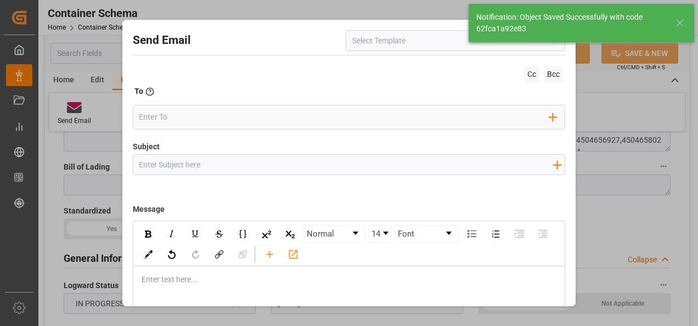
click at [545, 48] on button "open menu" at bounding box center [553, 40] width 16 height 17
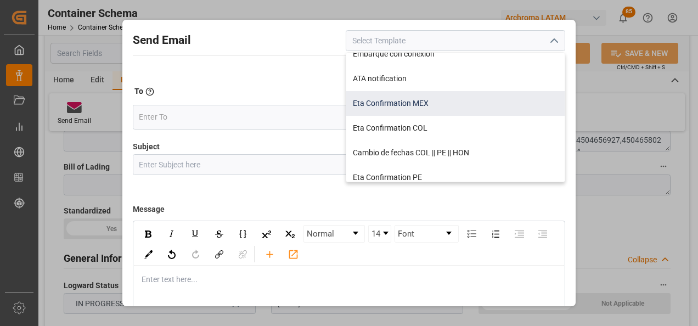
scroll to position [55, 0]
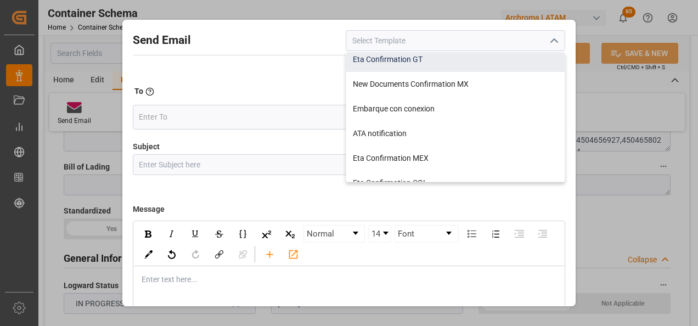
click at [432, 66] on div "Eta Confirmation GT" at bounding box center [455, 59] width 218 height 25
type input "Eta Confirmation GT"
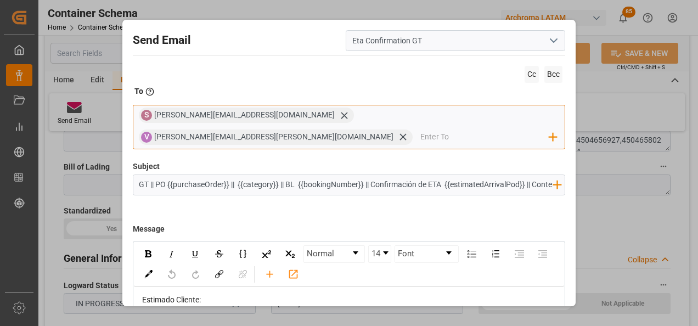
click at [339, 116] on icon at bounding box center [345, 116] width 12 height 12
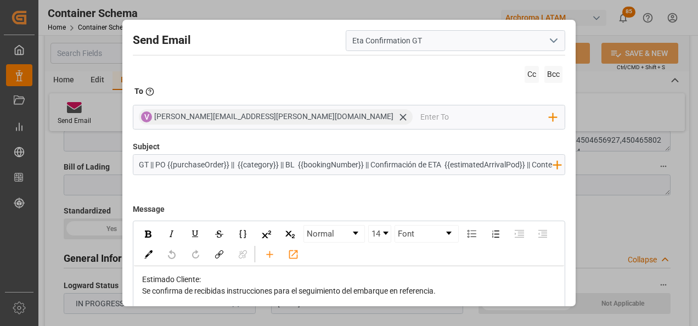
drag, startPoint x: 285, startPoint y: 164, endPoint x: 371, endPoint y: 163, distance: 85.6
click at [371, 163] on input "GT || PO {{purchaseOrder}} || {{category}} || BL {{bookingNumber}} || Confirmac…" at bounding box center [345, 164] width 425 height 19
drag, startPoint x: 450, startPoint y: 167, endPoint x: 526, endPoint y: 172, distance: 77.0
click at [526, 172] on input "GT || PO {{purchaseOrder}} || {{category}} || Confirmación de ETA {{estimatedAr…" at bounding box center [345, 164] width 425 height 19
drag, startPoint x: 490, startPoint y: 165, endPoint x: 450, endPoint y: 165, distance: 40.1
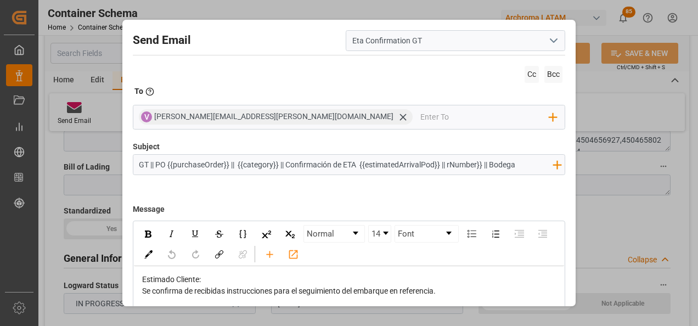
click at [450, 165] on input "GT || PO {{purchaseOrder}} || {{category}} || Confirmación de ETA {{estimatedAr…" at bounding box center [345, 164] width 425 height 19
click at [510, 169] on input "GT || PO {{purchaseOrder}} || {{category}} || Confirmación de ETA {{estimatedAr…" at bounding box center [345, 164] width 425 height 19
click at [489, 164] on input "GT || PO {{purchaseOrder}} || {{category}} || Confirmación de ETA {{estimatedAr…" at bounding box center [345, 164] width 425 height 19
type input "GT || PO {{purchaseOrder}} || {{category}} || Confirmación de ETA {{estimatedAr…"
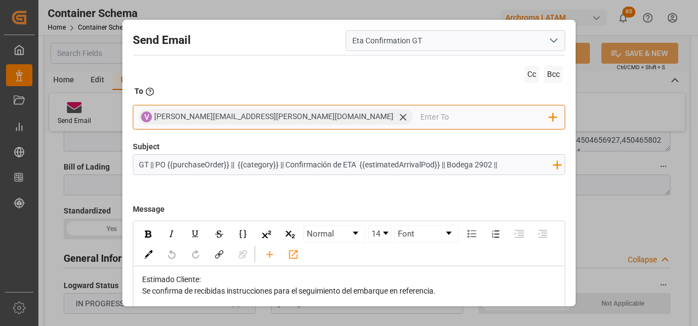
click at [420, 124] on input "email" at bounding box center [484, 117] width 129 height 16
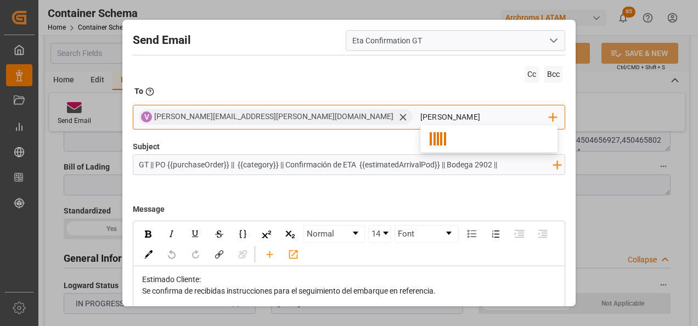
type input "gloria"
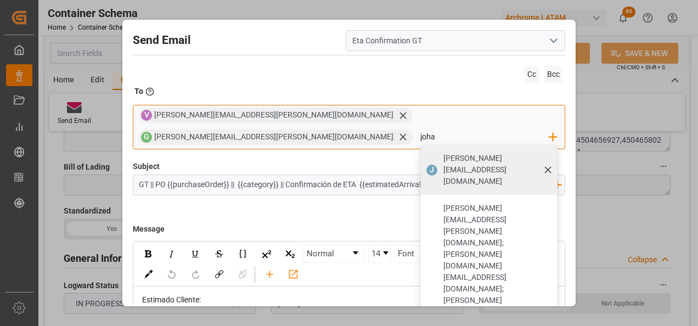
type input "johana.tunche@ardonsa.net"
click at [480, 153] on span "johana.tunche@ardonsa.net" at bounding box center [497, 170] width 106 height 35
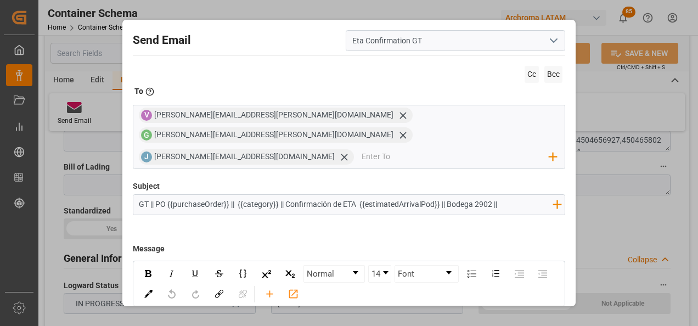
click at [508, 195] on input "GT || PO {{purchaseOrder}} || {{category}} || Confirmación de ETA {{estimatedAr…" at bounding box center [345, 204] width 425 height 19
type input "GT || PO {{purchaseOrder}} || {{category}} || Confirmación de ETA {{estimatedAr…"
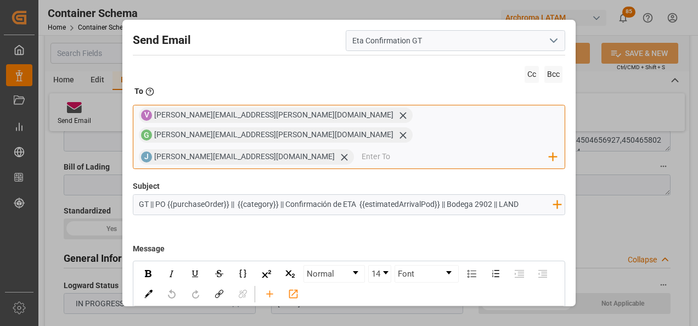
click at [248, 147] on div "V valeria.hurtado@leschaco.com G gloria.ruiz@archroma.com J johana.tunche@ardon…" at bounding box center [349, 137] width 433 height 65
click at [362, 149] on input "email" at bounding box center [456, 157] width 188 height 16
type input "E"
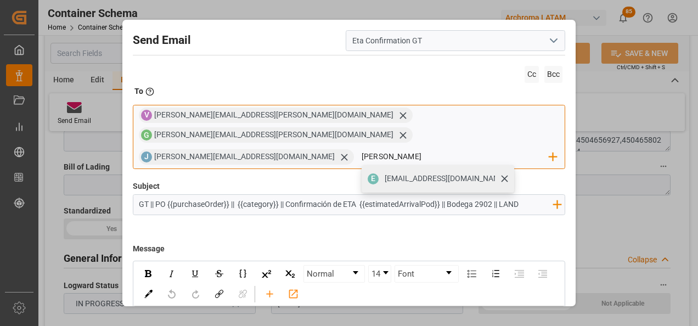
type input "edgar"
click at [385, 173] on span "edgarestra07@gmail.com" at bounding box center [446, 179] width 122 height 12
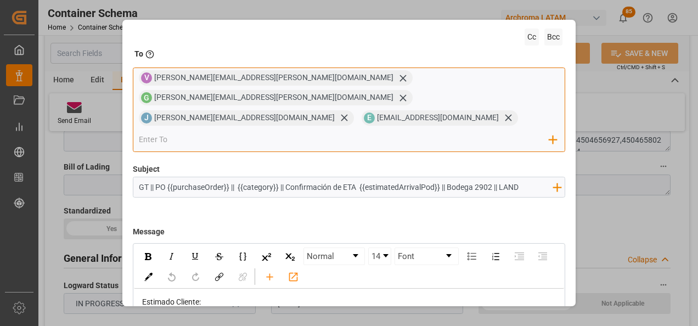
scroll to position [55, 0]
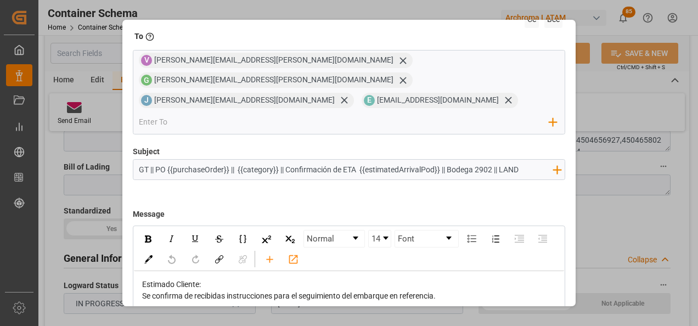
click at [252, 279] on div "Estimado Cliente:" at bounding box center [349, 285] width 415 height 12
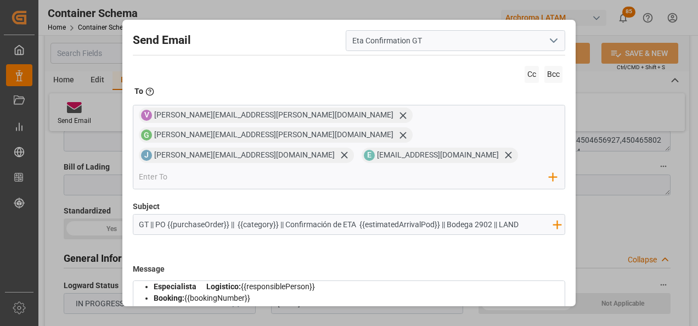
scroll to position [0, 0]
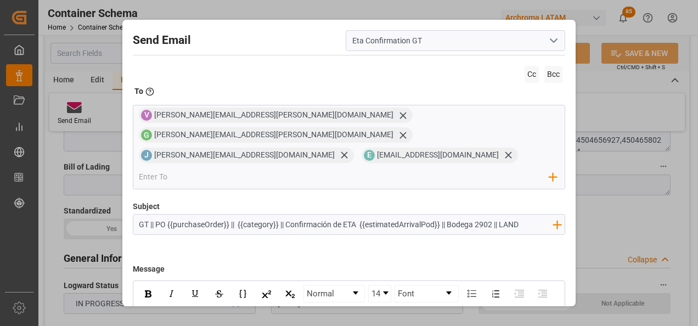
click at [276, 308] on icon "rdw-toolbar" at bounding box center [270, 314] width 12 height 12
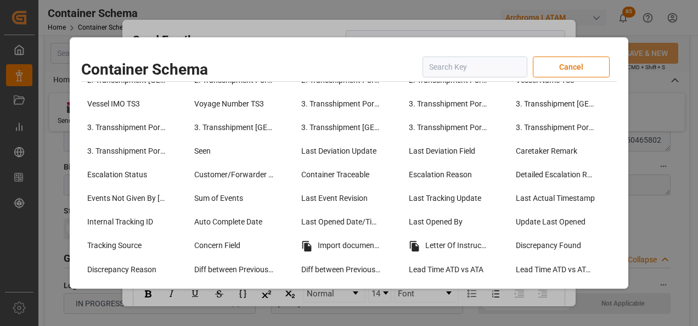
scroll to position [878, 0]
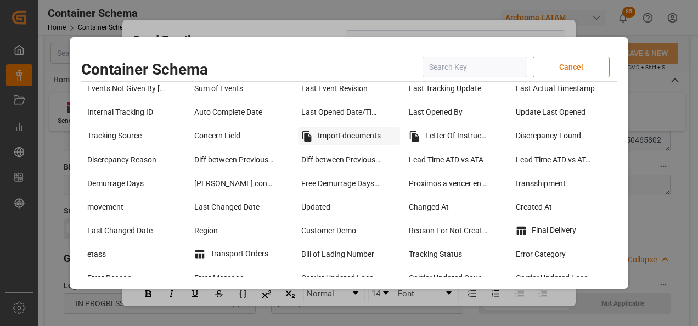
click at [353, 129] on div "Import documents" at bounding box center [349, 136] width 102 height 19
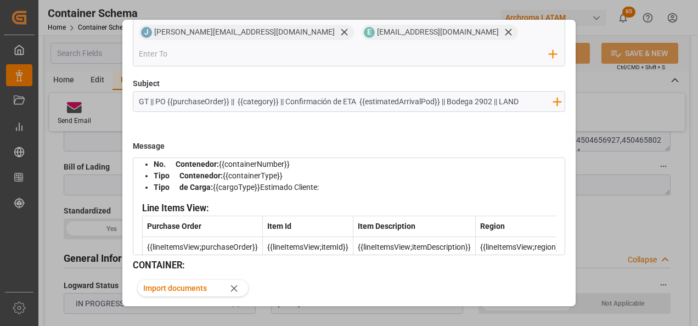
scroll to position [0, 0]
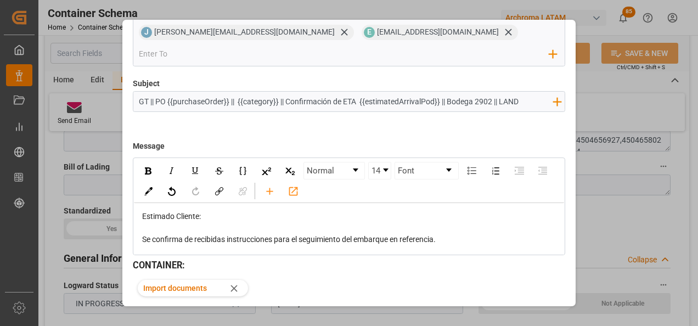
click at [540, 315] on button "Send" at bounding box center [527, 325] width 77 height 21
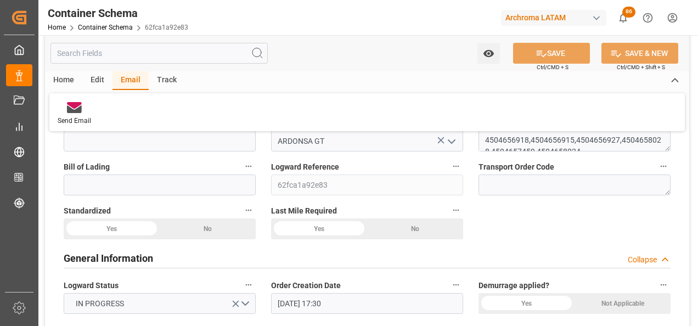
scroll to position [110, 0]
